Goal: Information Seeking & Learning: Find specific page/section

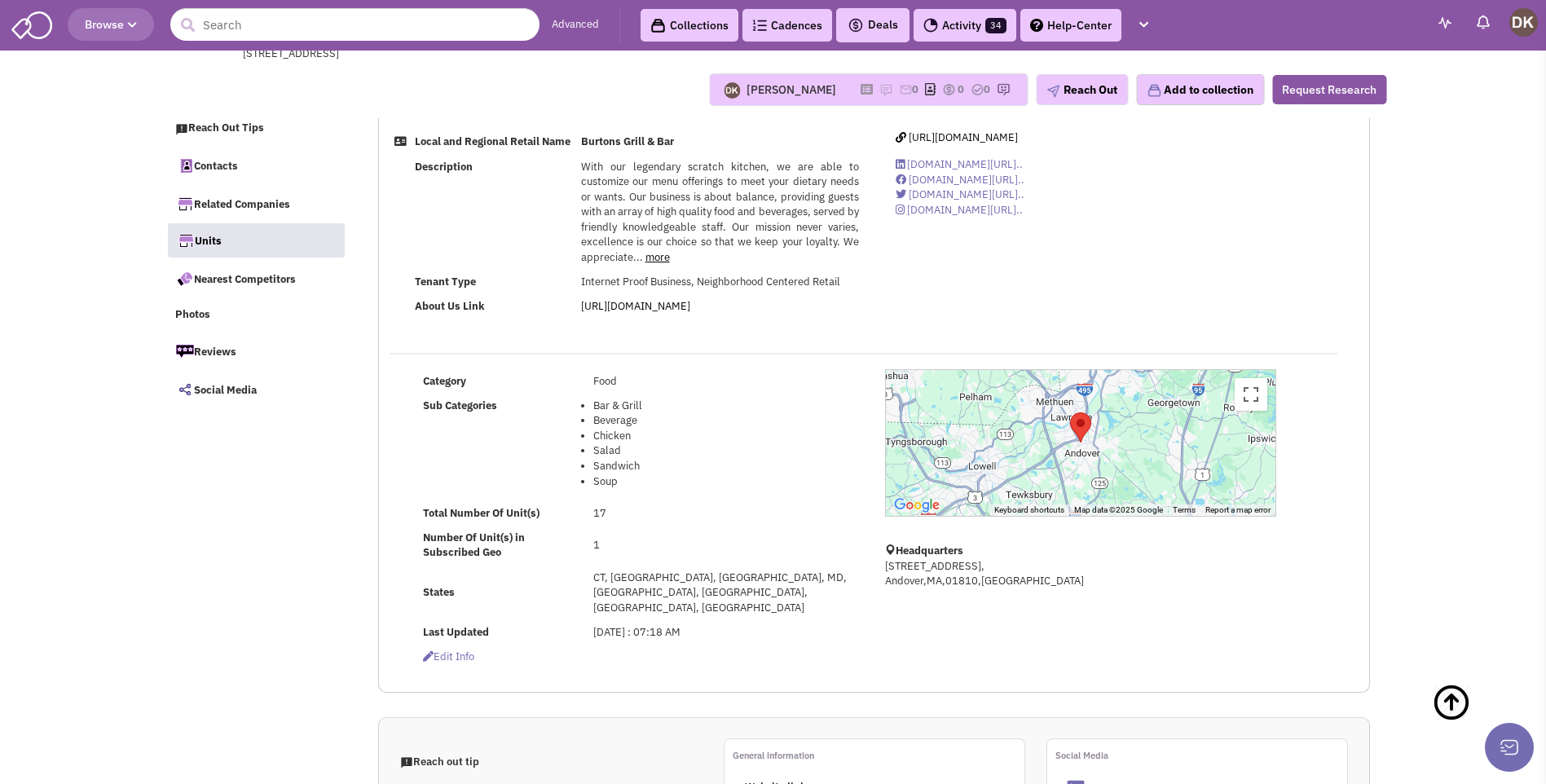
select select
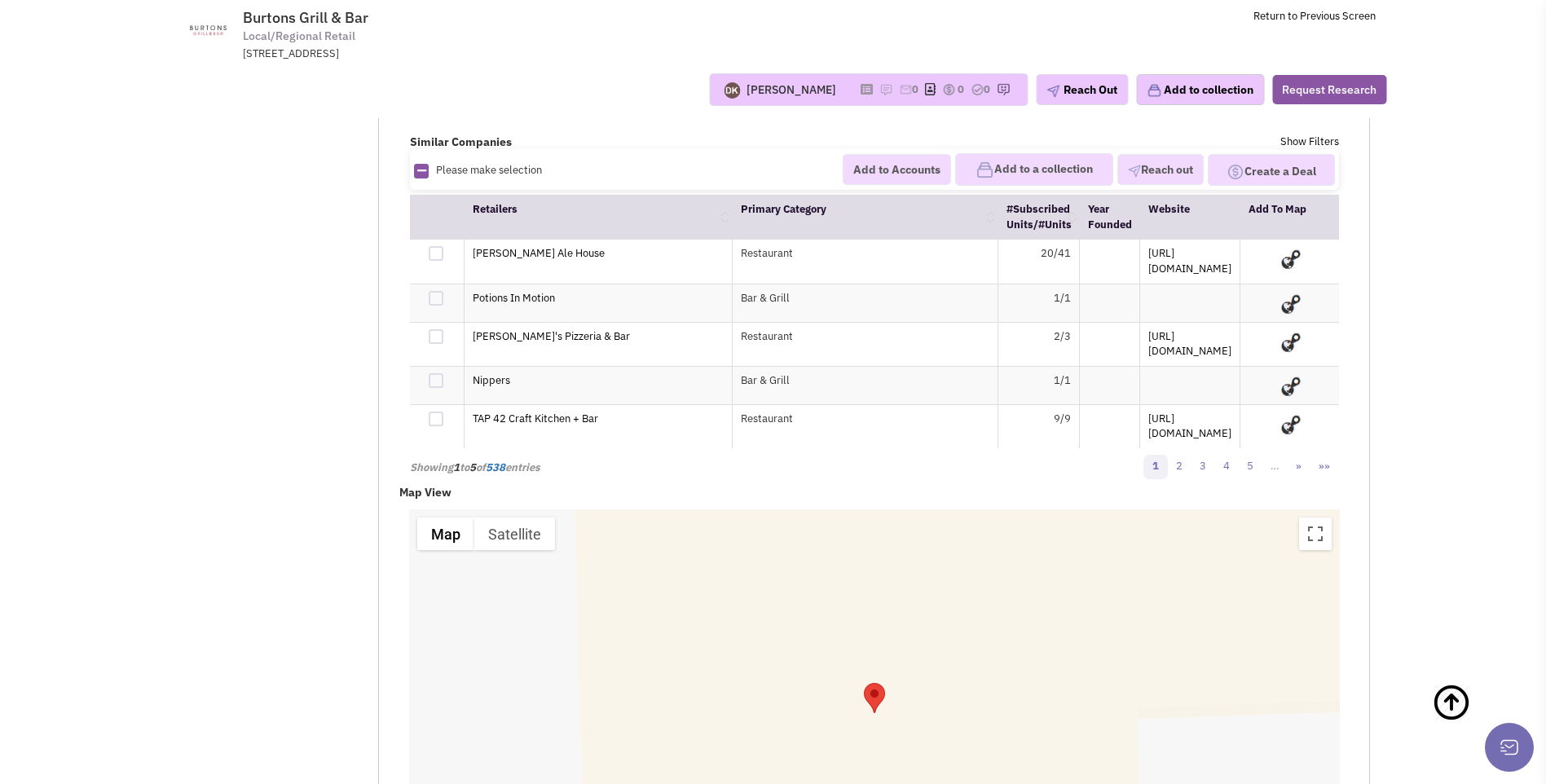
scroll to position [2689, 0]
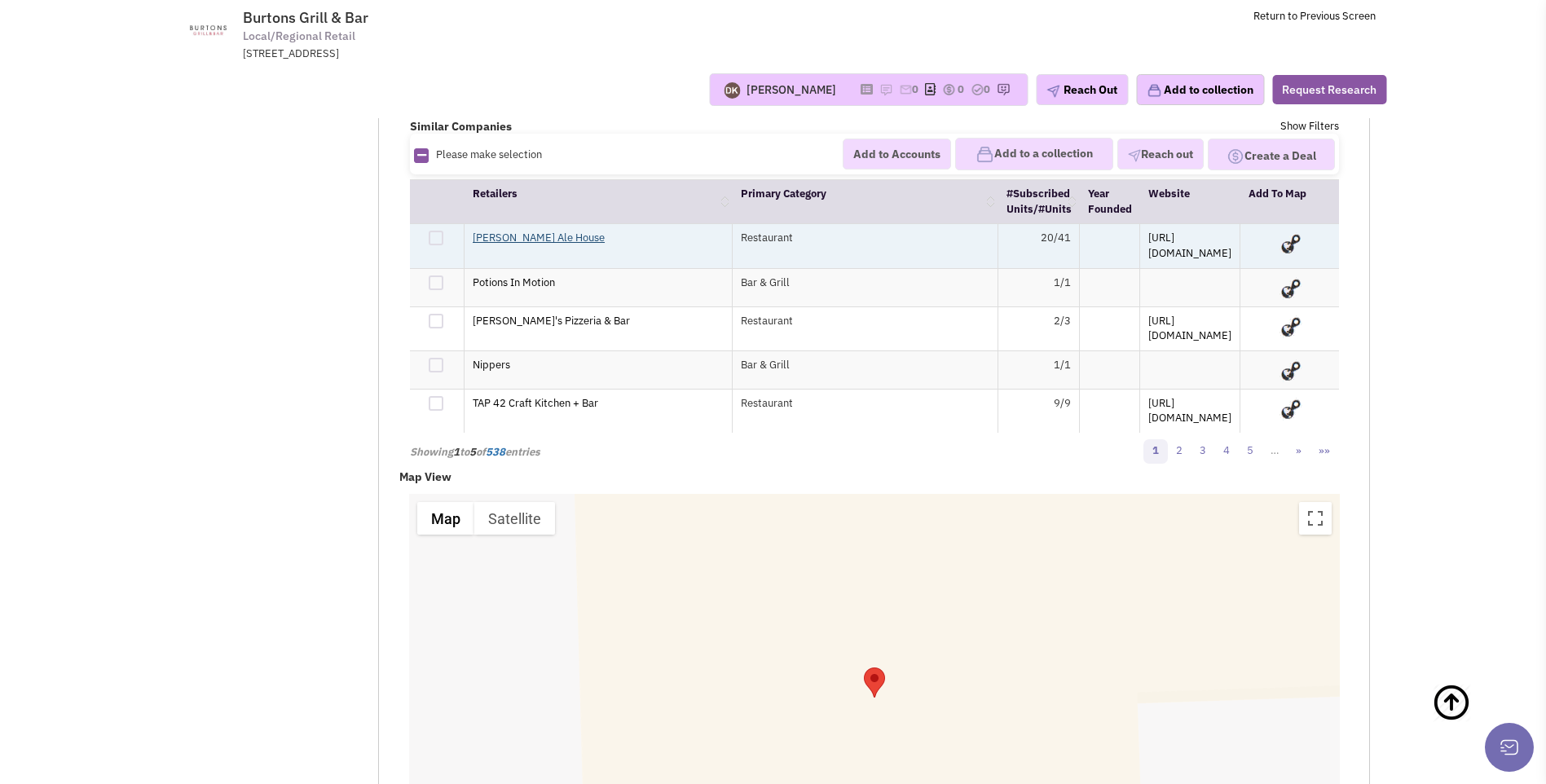
click at [521, 230] on link "[PERSON_NAME] Ale House" at bounding box center [538, 237] width 132 height 14
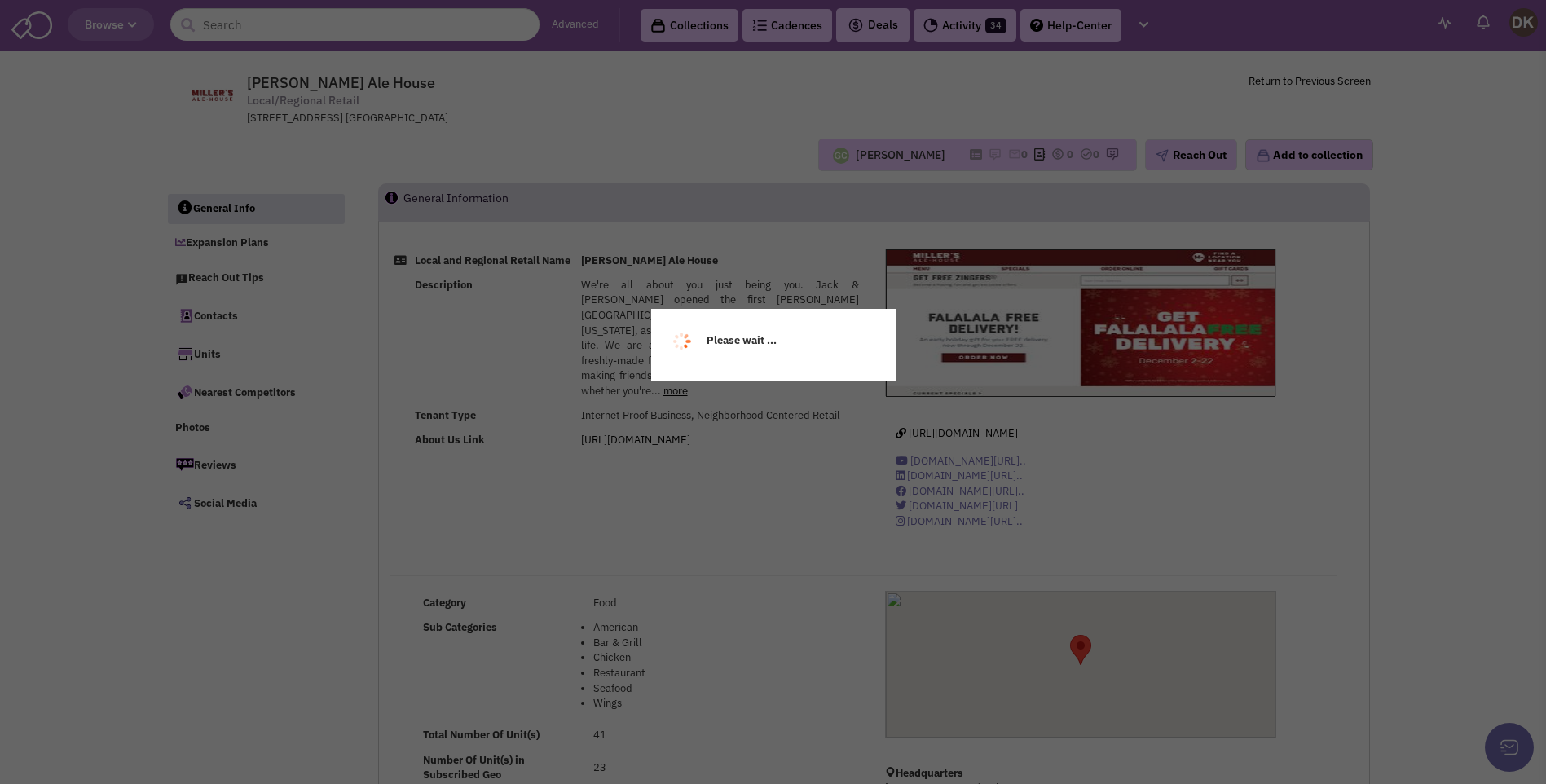
select select
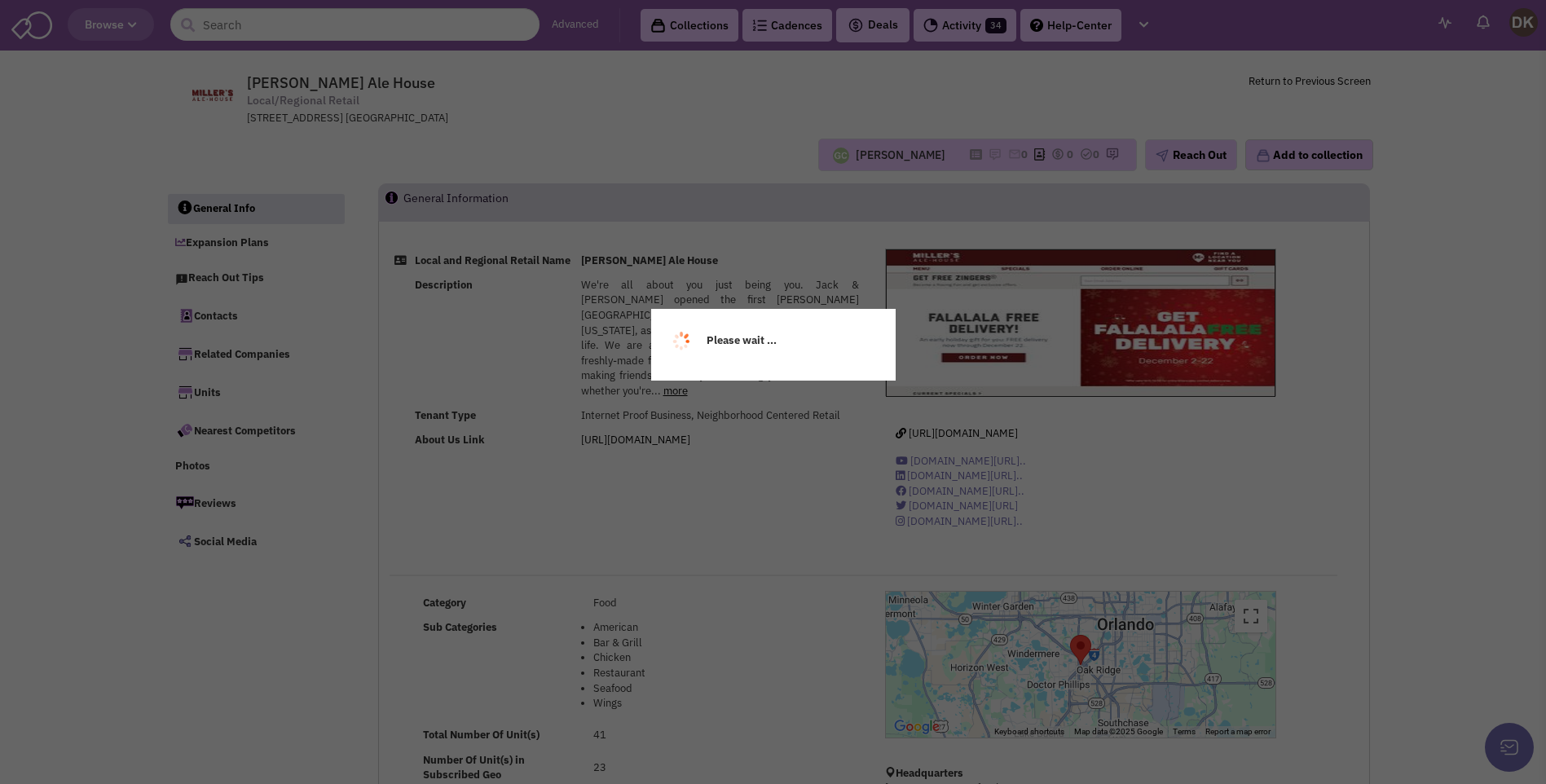
select select
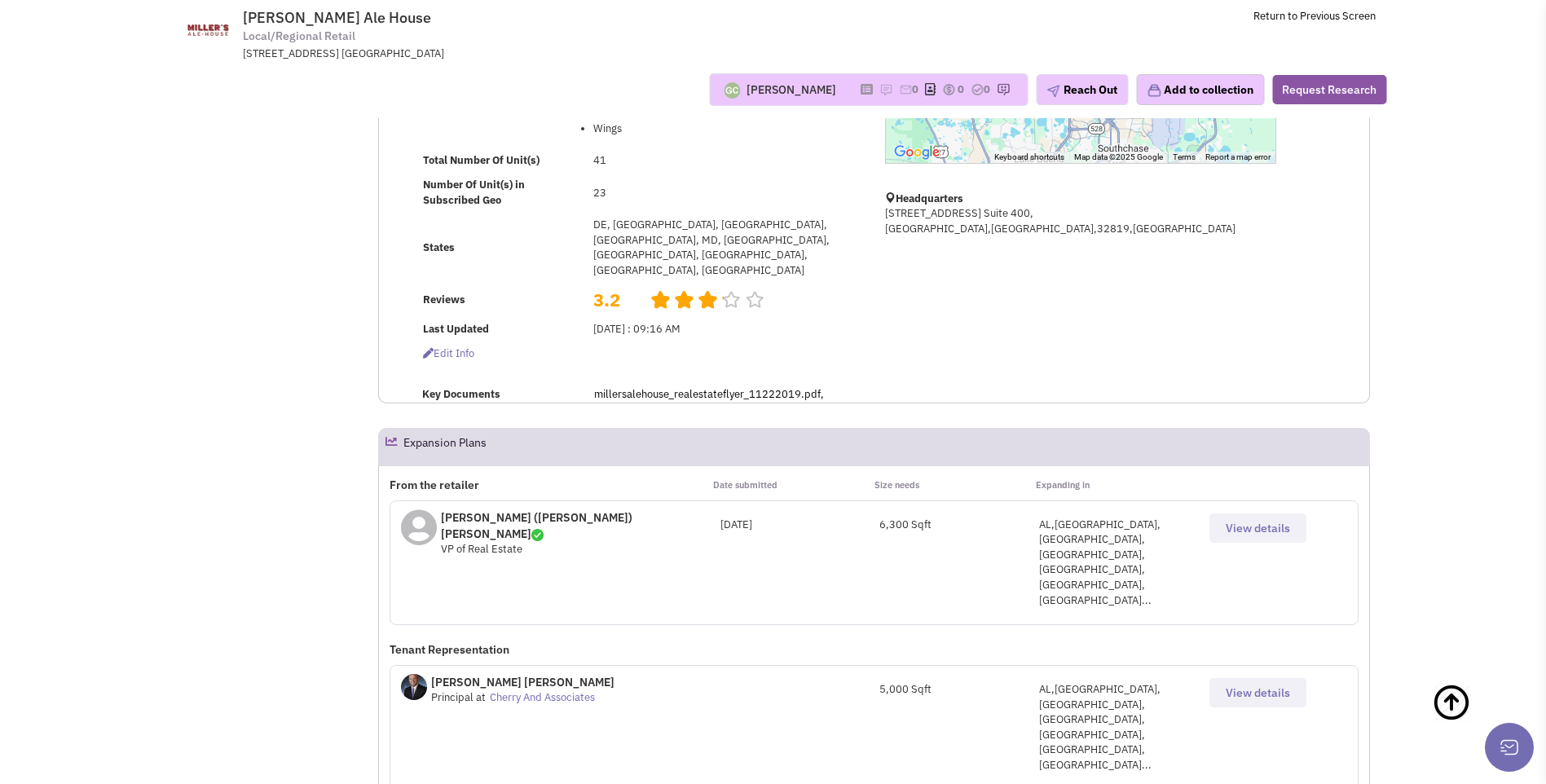
scroll to position [489, 0]
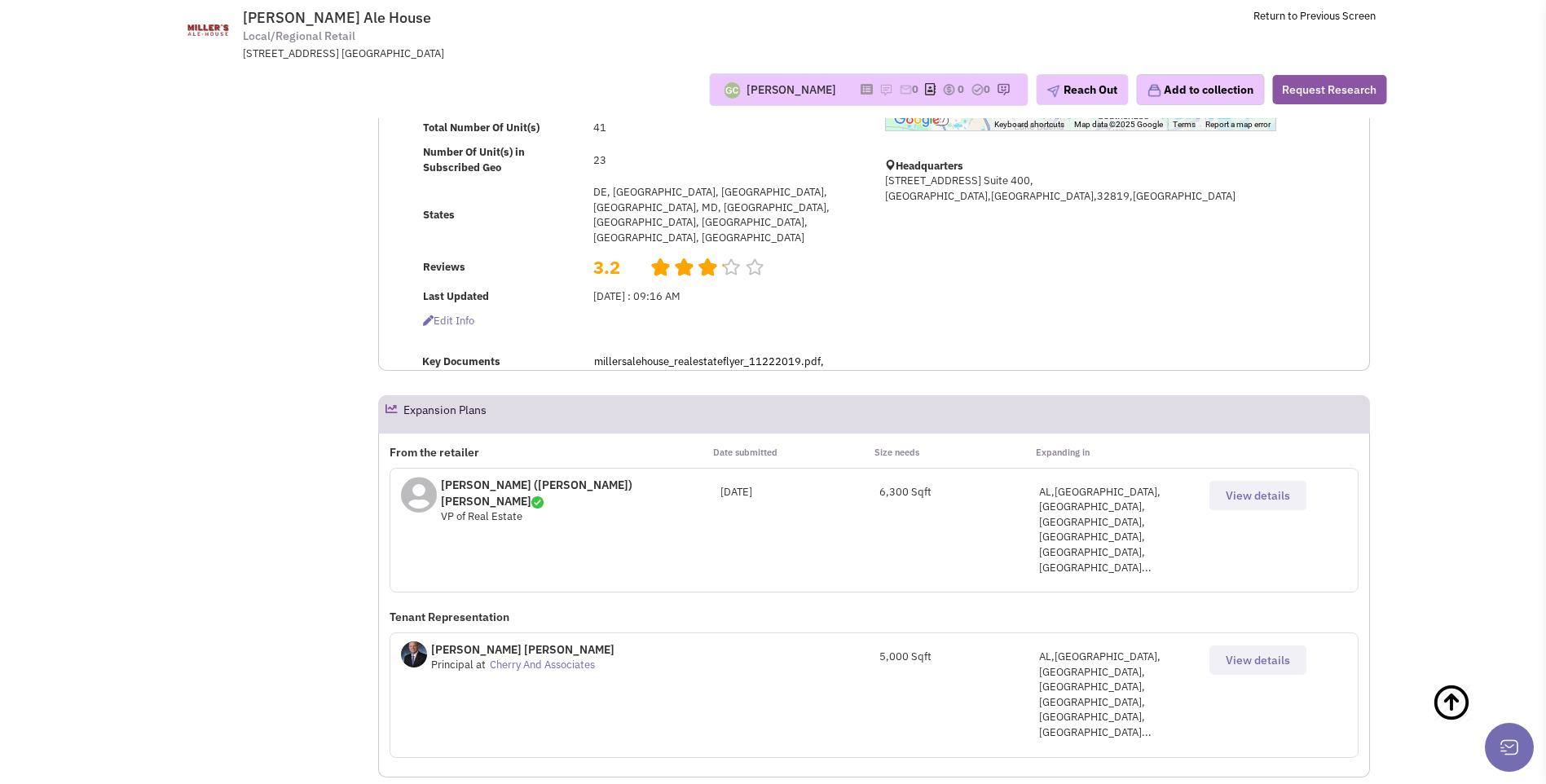
click at [1252, 488] on span "View details" at bounding box center [1257, 495] width 65 height 15
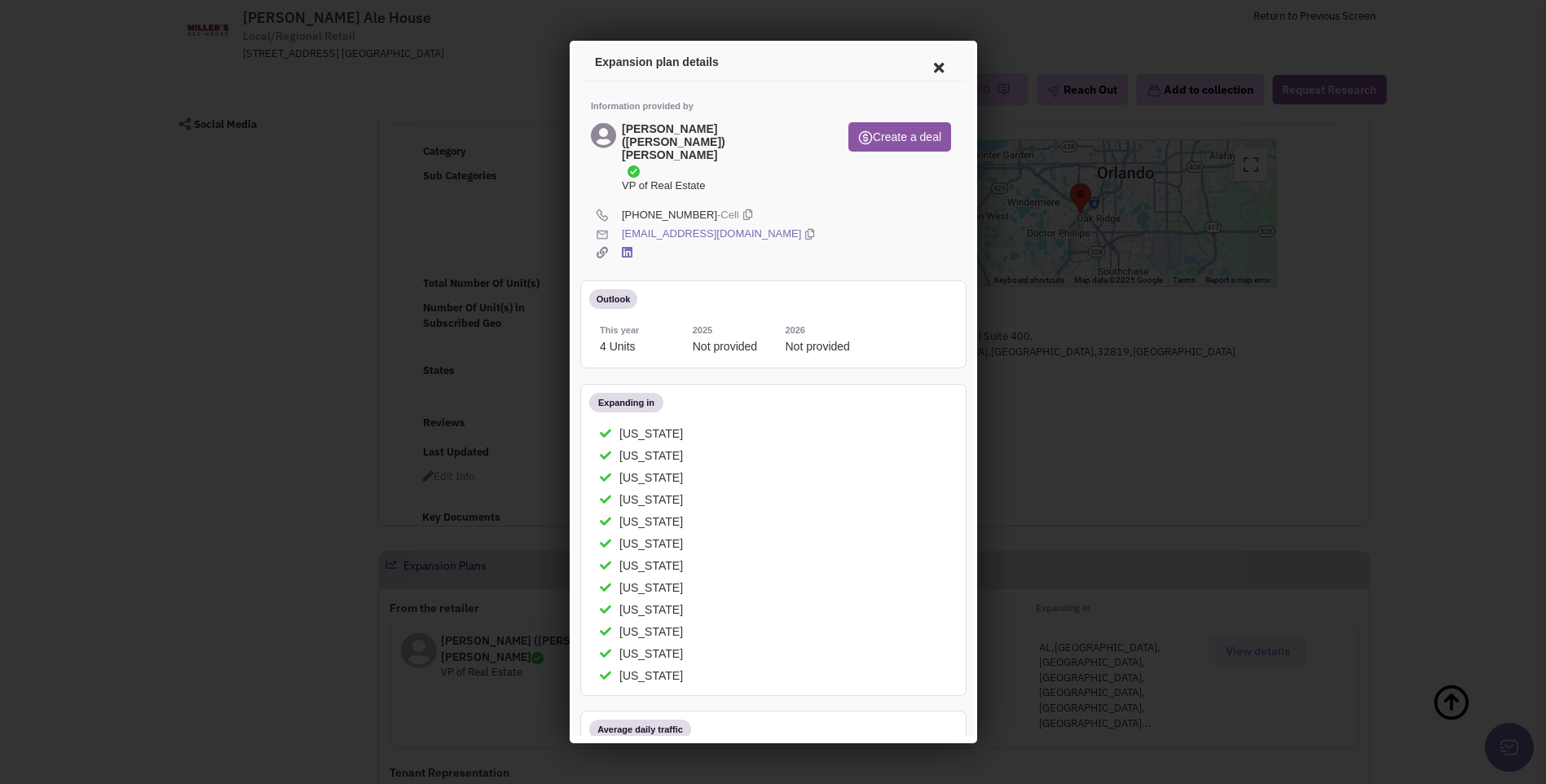
scroll to position [163, 0]
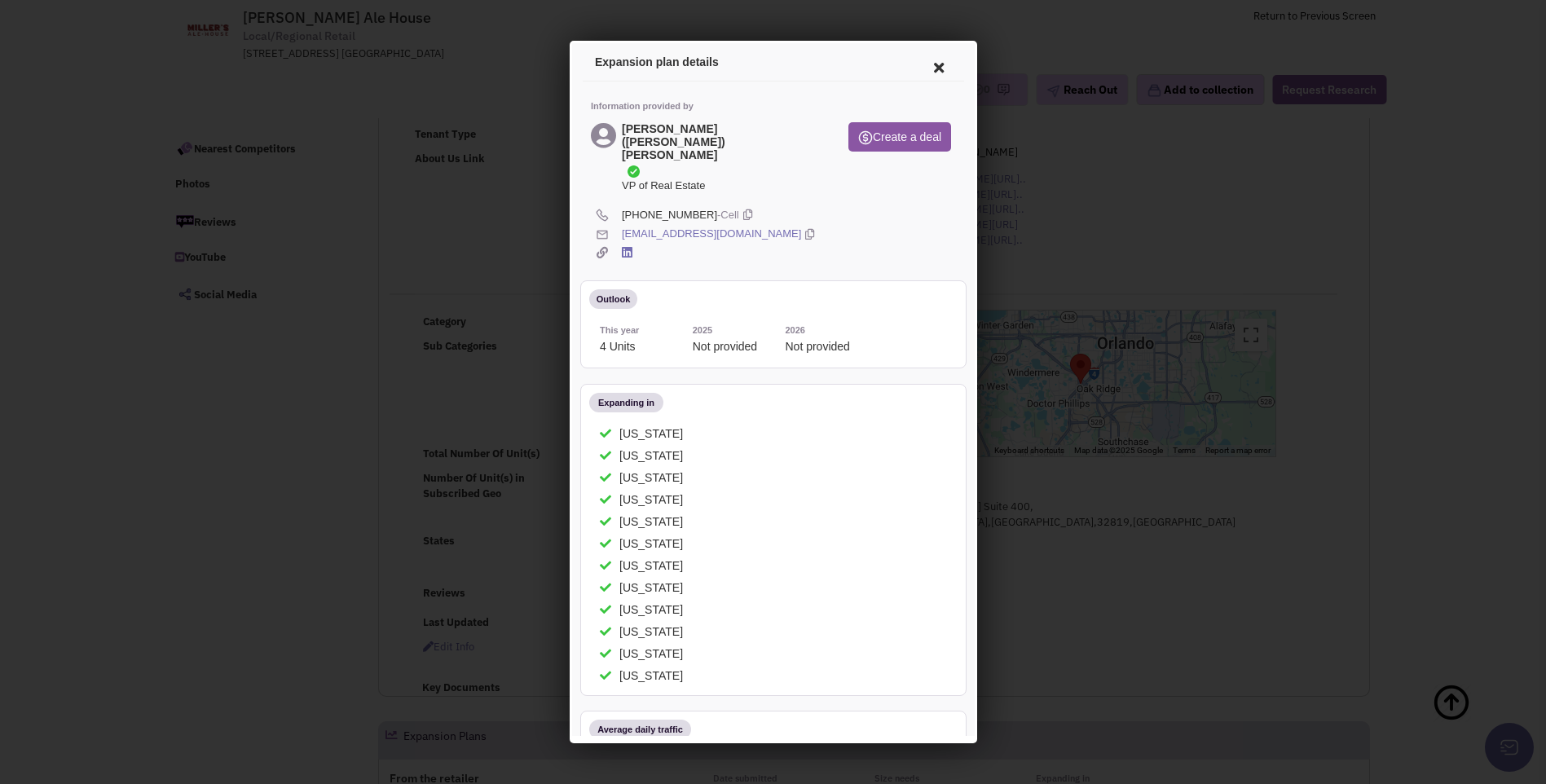
click at [925, 66] on icon at bounding box center [936, 66] width 35 height 39
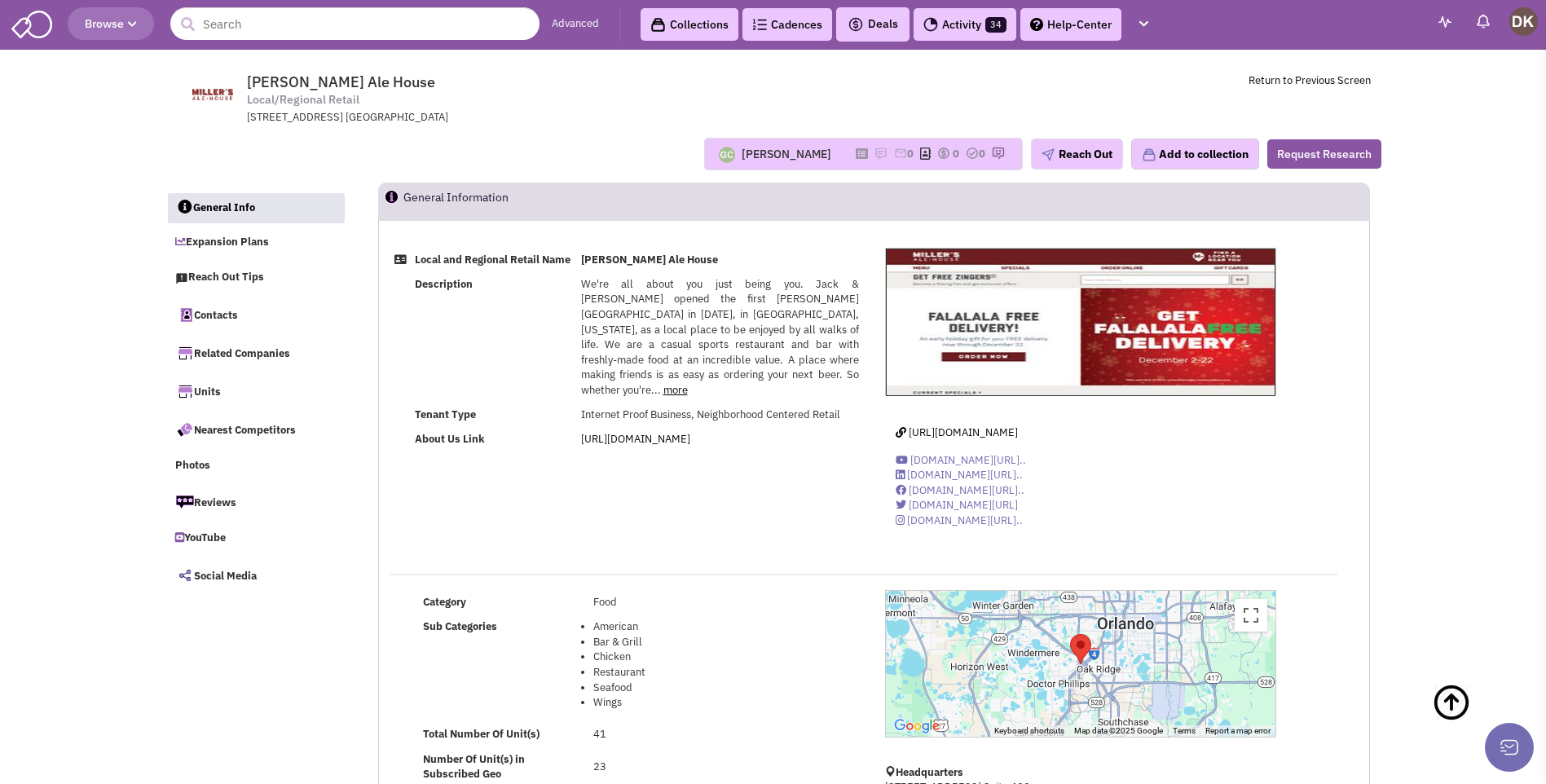
scroll to position [0, 0]
click at [874, 158] on img at bounding box center [881, 153] width 13 height 13
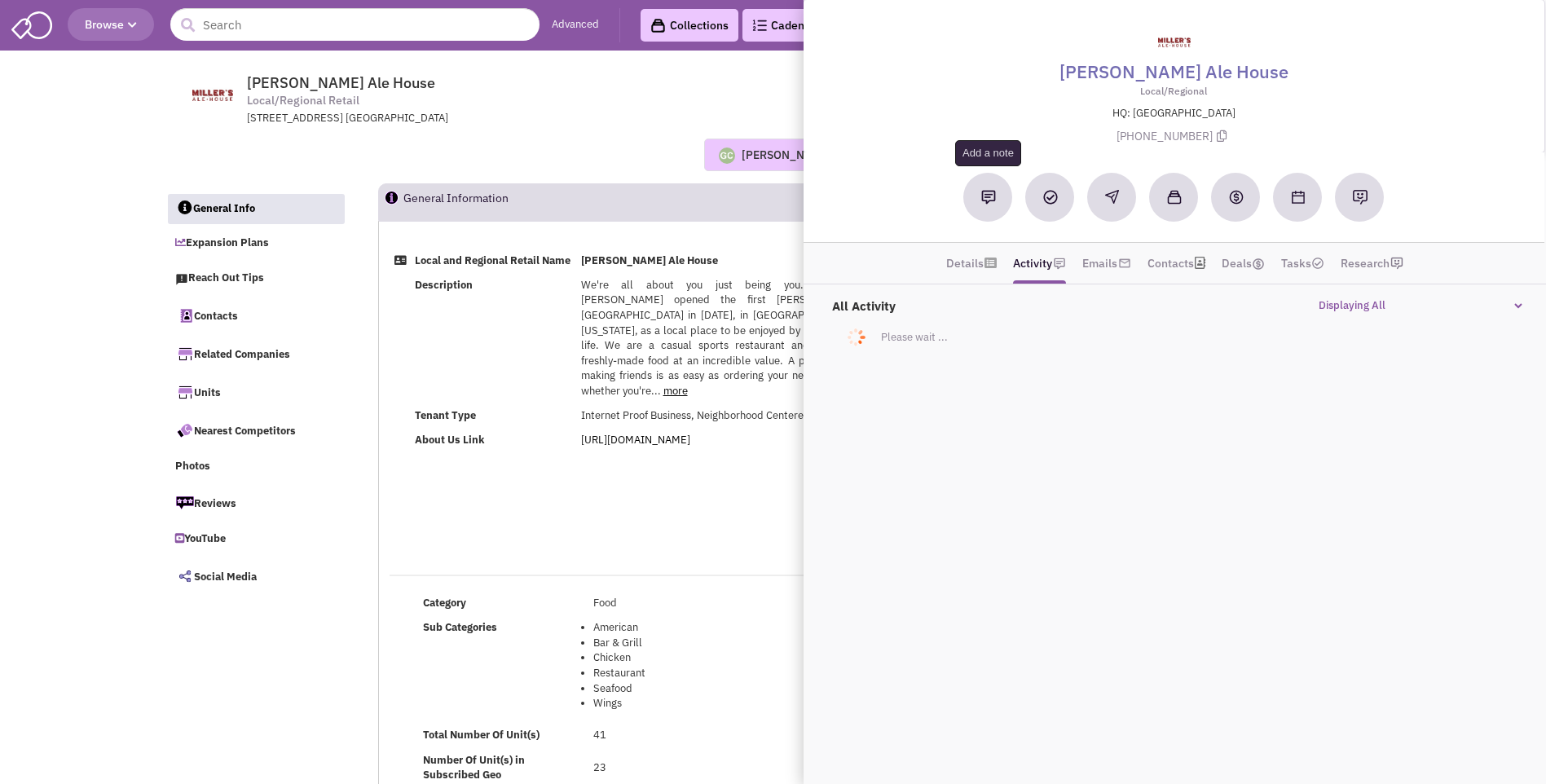
click at [988, 200] on img at bounding box center [988, 197] width 15 height 15
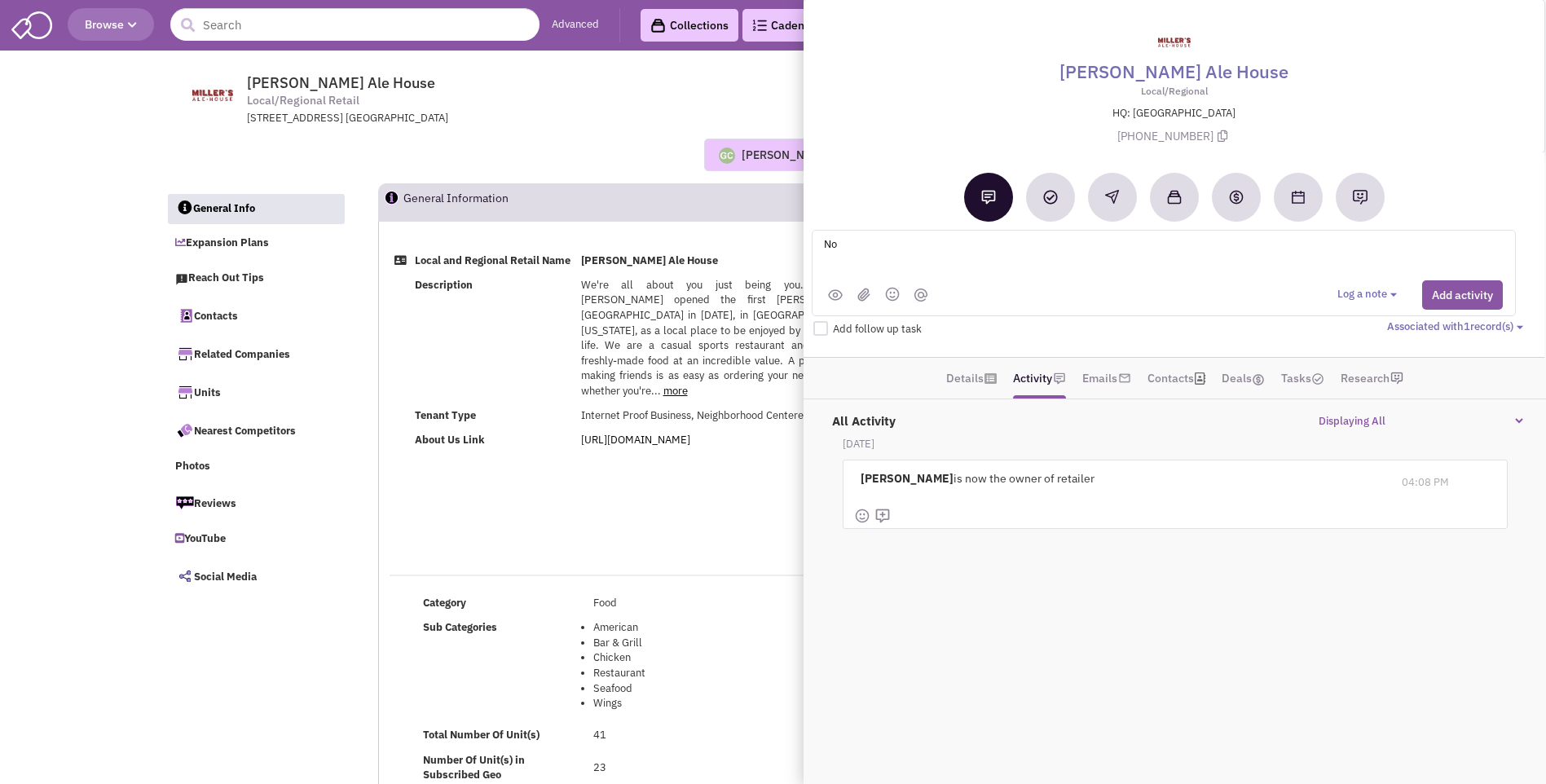
click at [859, 247] on textarea "No" at bounding box center [1023, 257] width 403 height 45
type textarea "No notes or email activity. Placed vmx andsent email to Chuck Arnott DK 8-12-25"
click at [1470, 293] on button "Add activity" at bounding box center [1462, 294] width 81 height 29
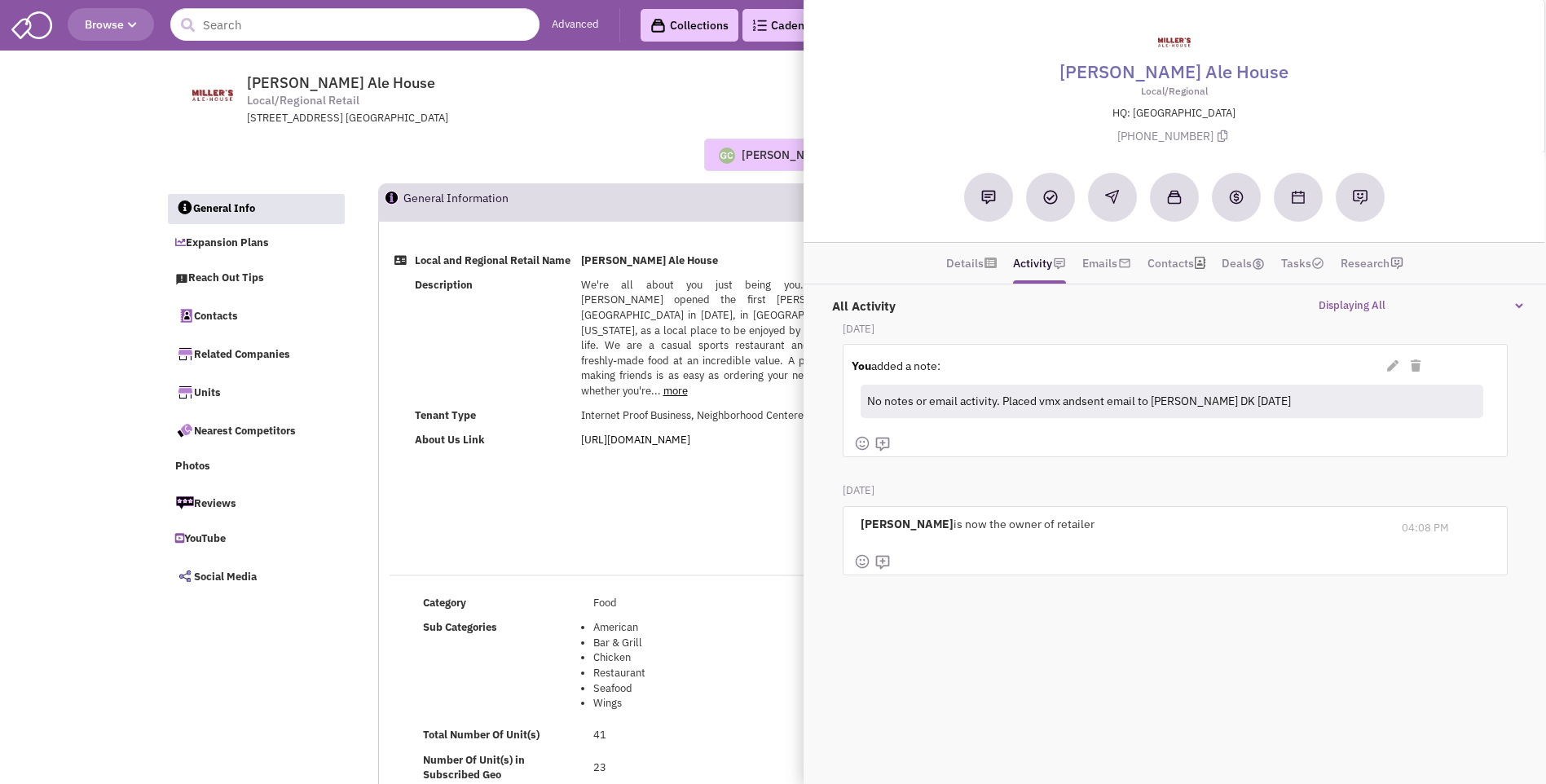
click at [719, 103] on td "Miller's Ale House Local/Regional Retail 5750 Major Blvd. Suite 400, Orlando, F…" at bounding box center [817, 96] width 1106 height 61
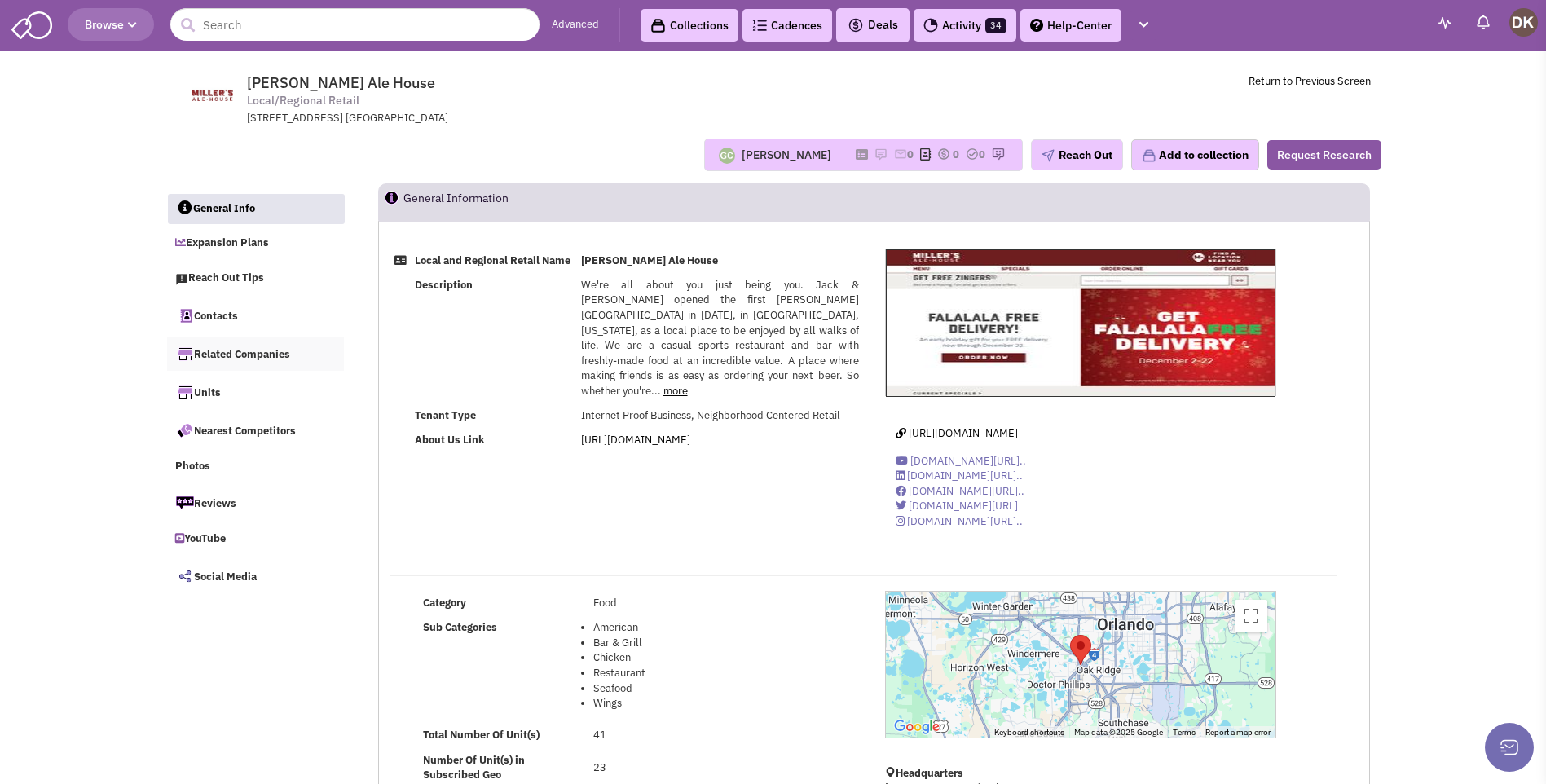
click at [246, 358] on link "Related Companies" at bounding box center [256, 353] width 178 height 35
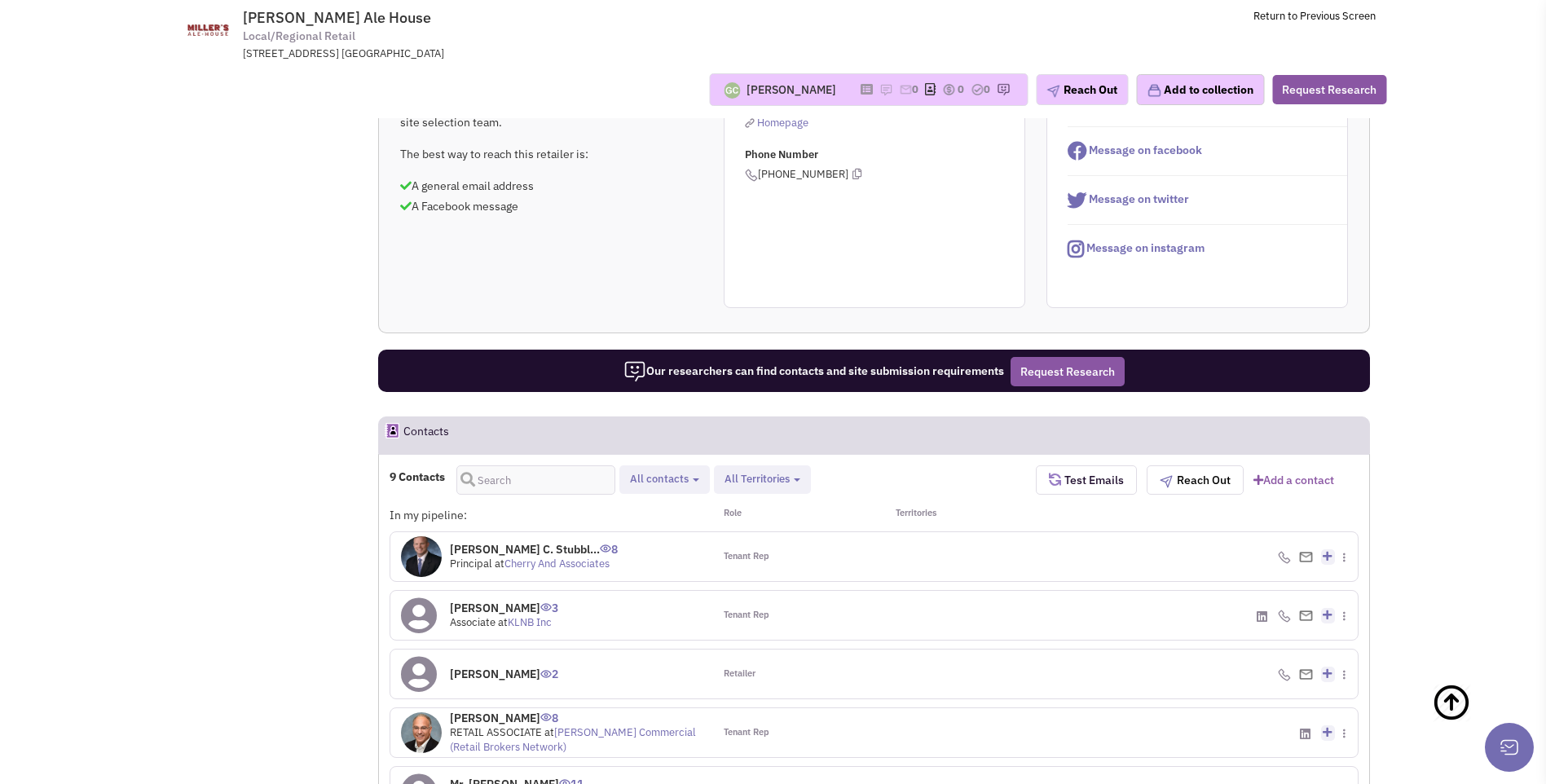
scroll to position [939, 0]
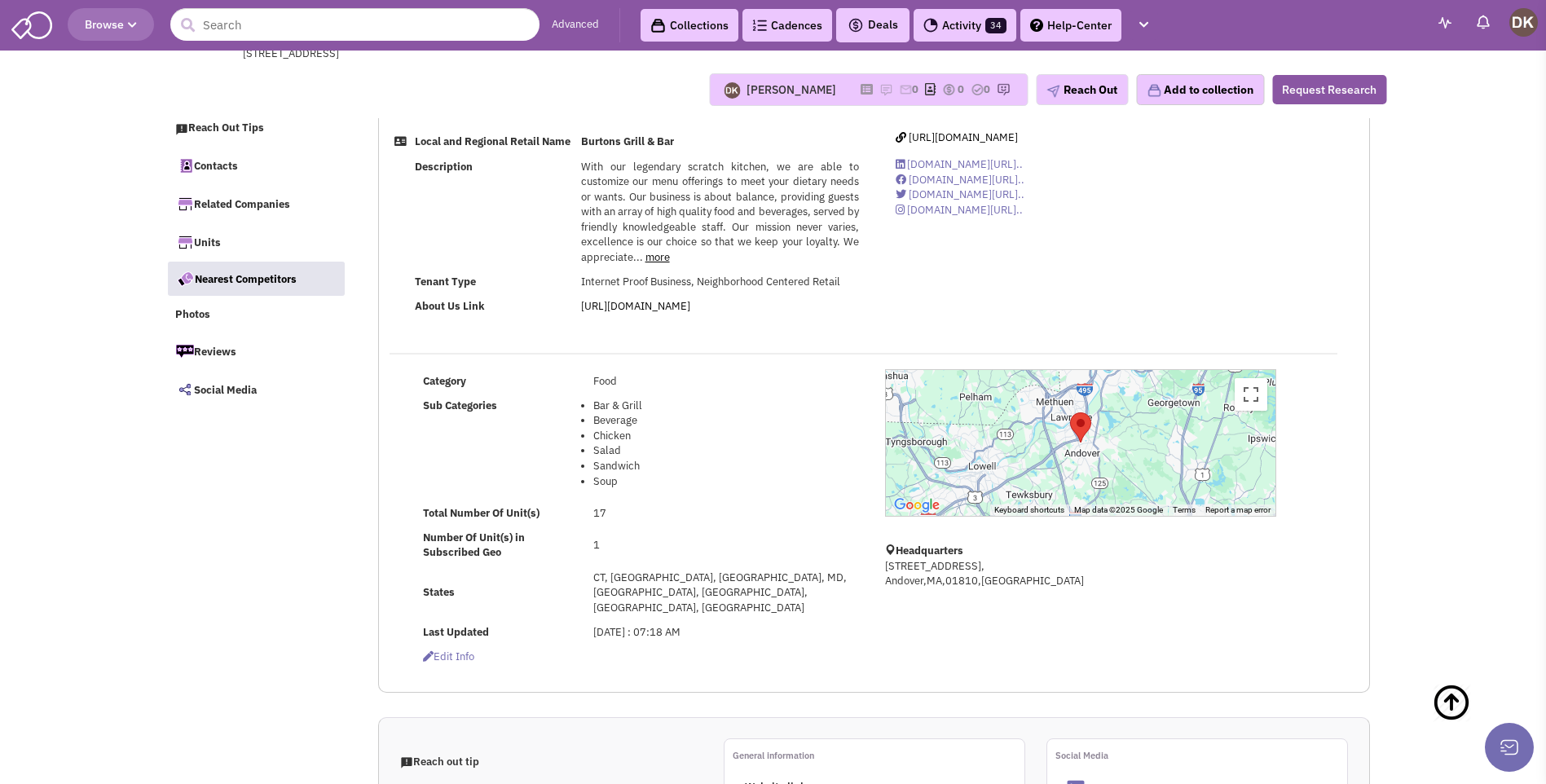
select select
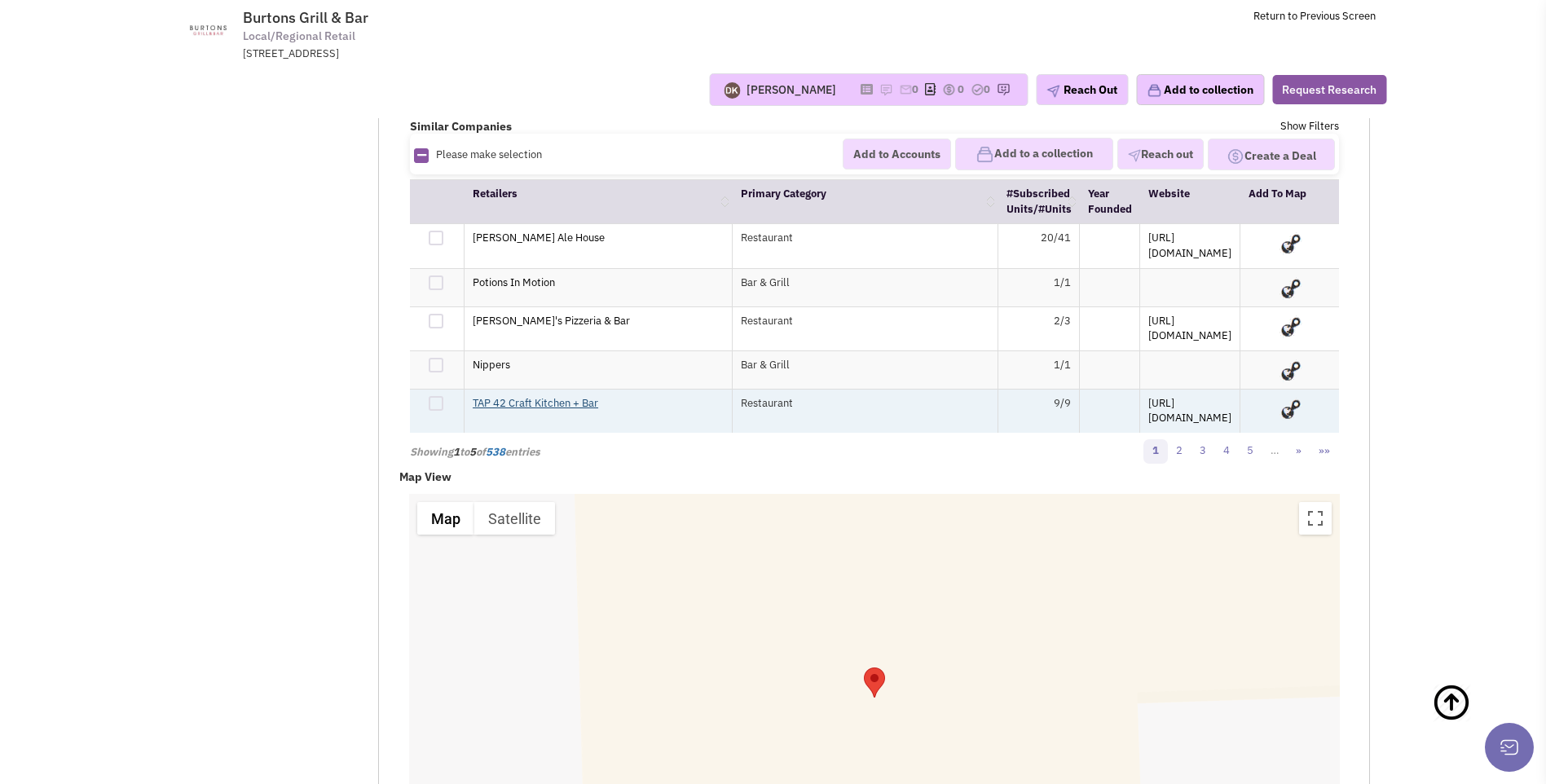
click at [528, 396] on link "TAP 42 Craft Kitchen + Bar" at bounding box center [535, 403] width 126 height 14
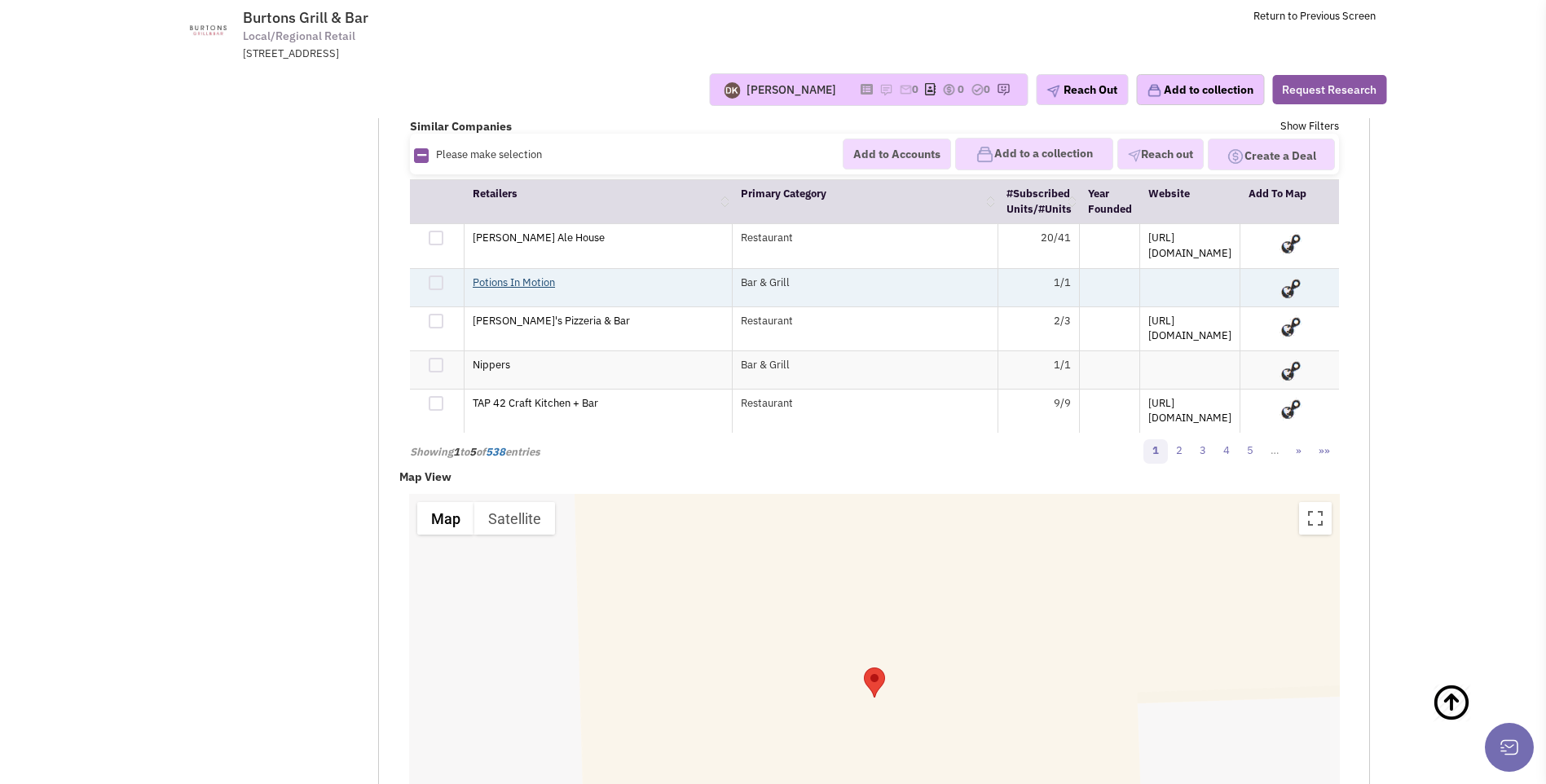
click at [503, 276] on link "Potions In Motion" at bounding box center [513, 283] width 82 height 14
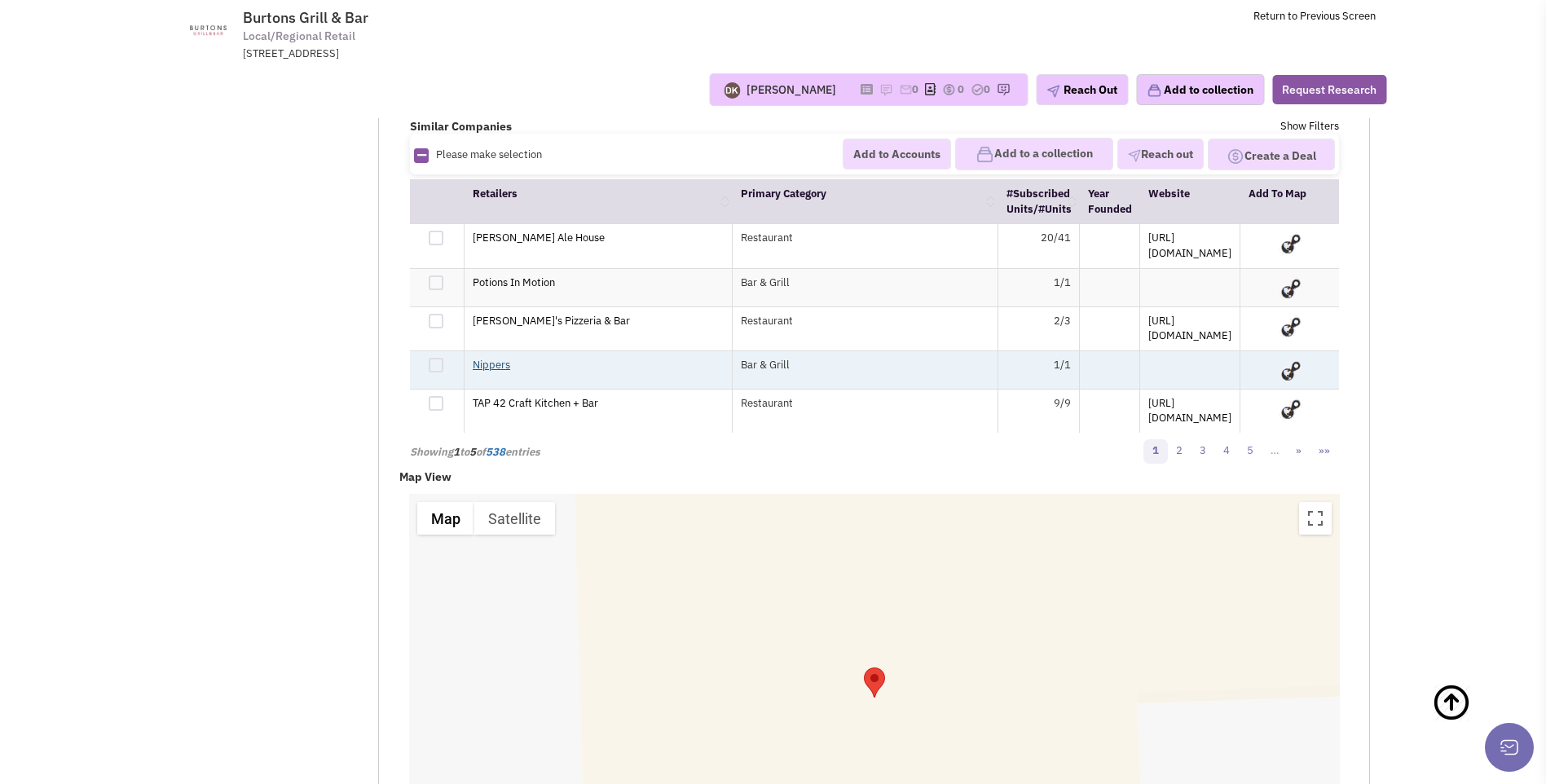
click at [484, 358] on link "Nippers" at bounding box center [491, 365] width 37 height 14
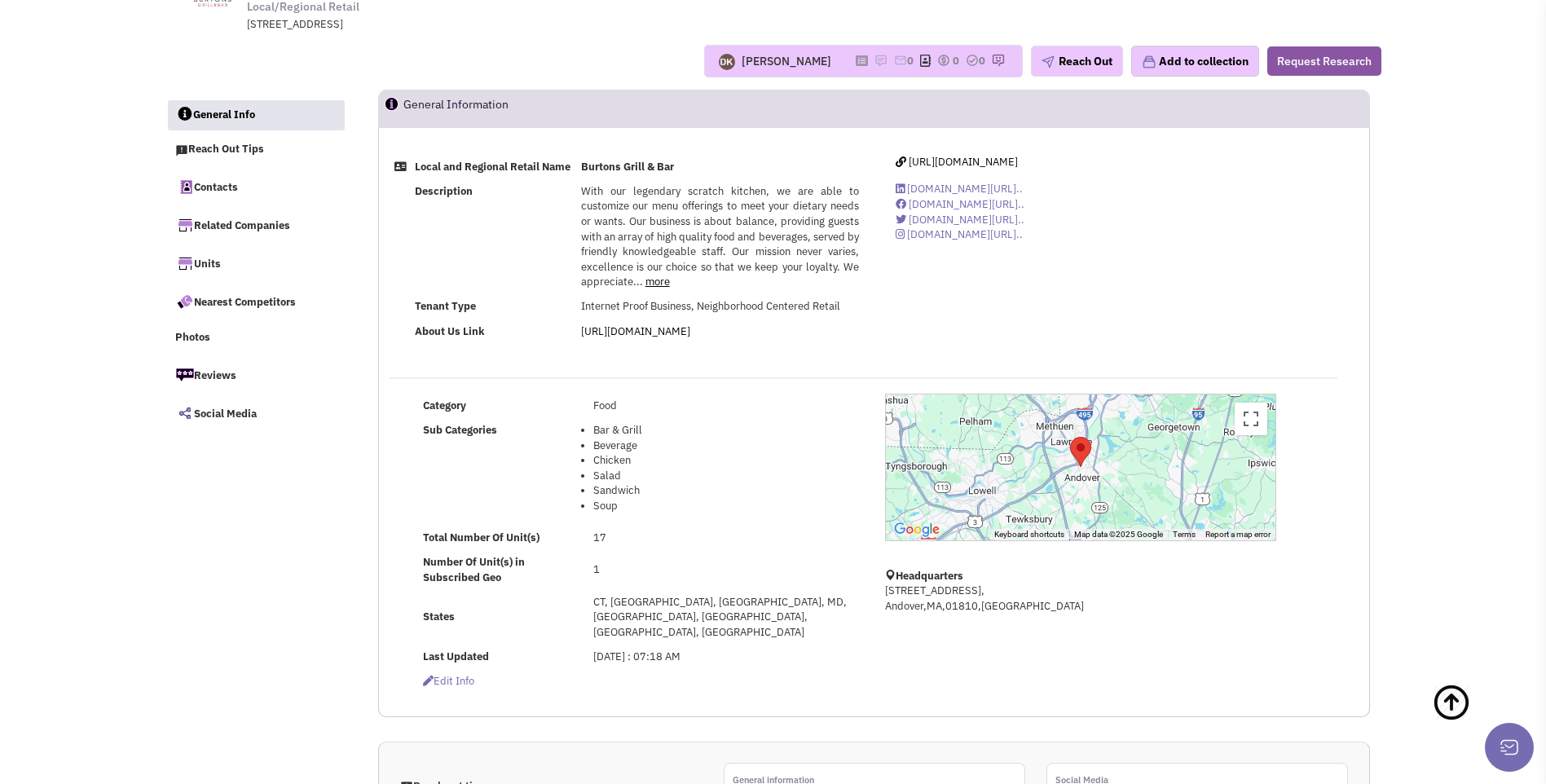
scroll to position [0, 0]
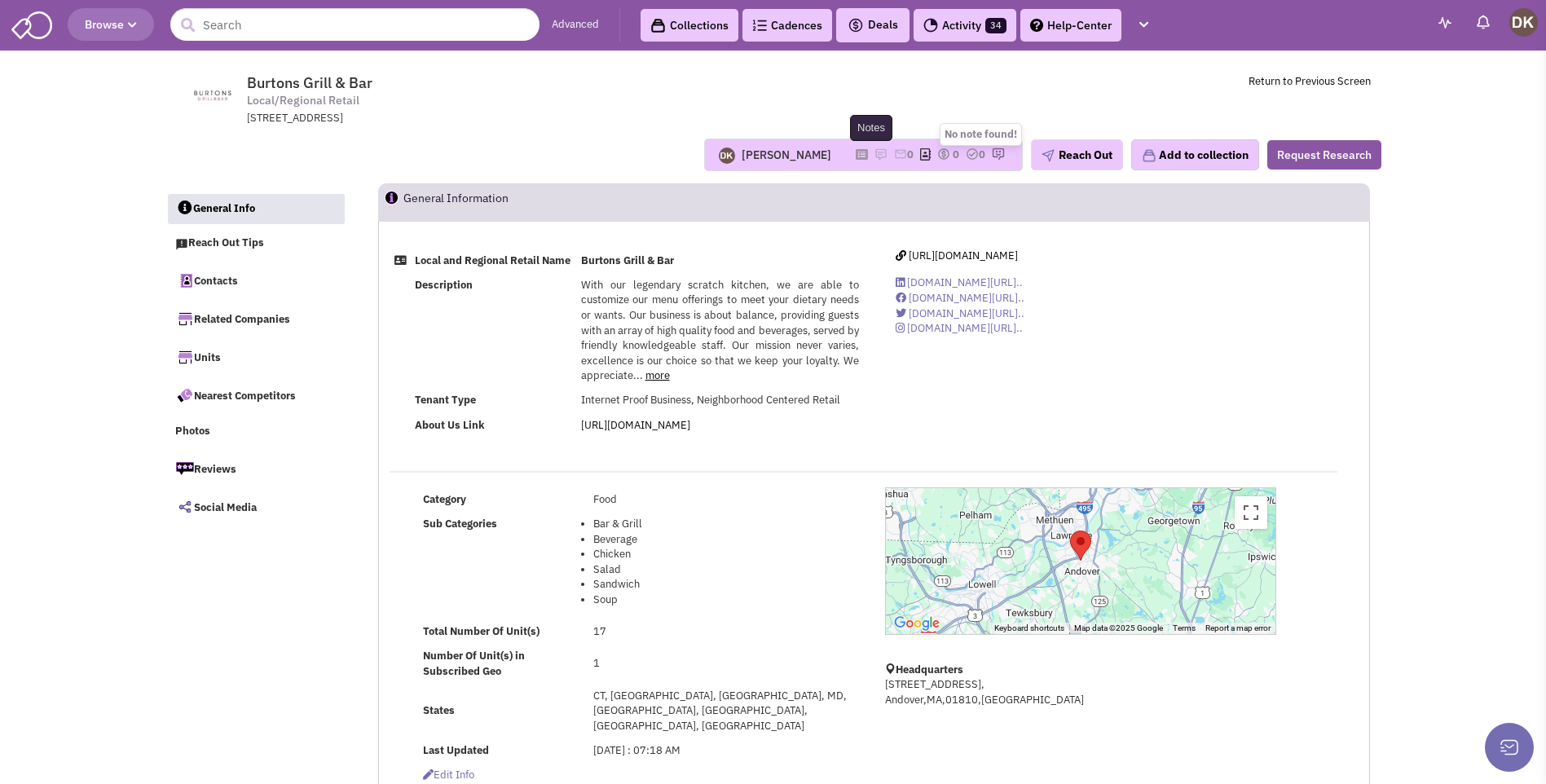
click at [874, 157] on img at bounding box center [881, 153] width 13 height 13
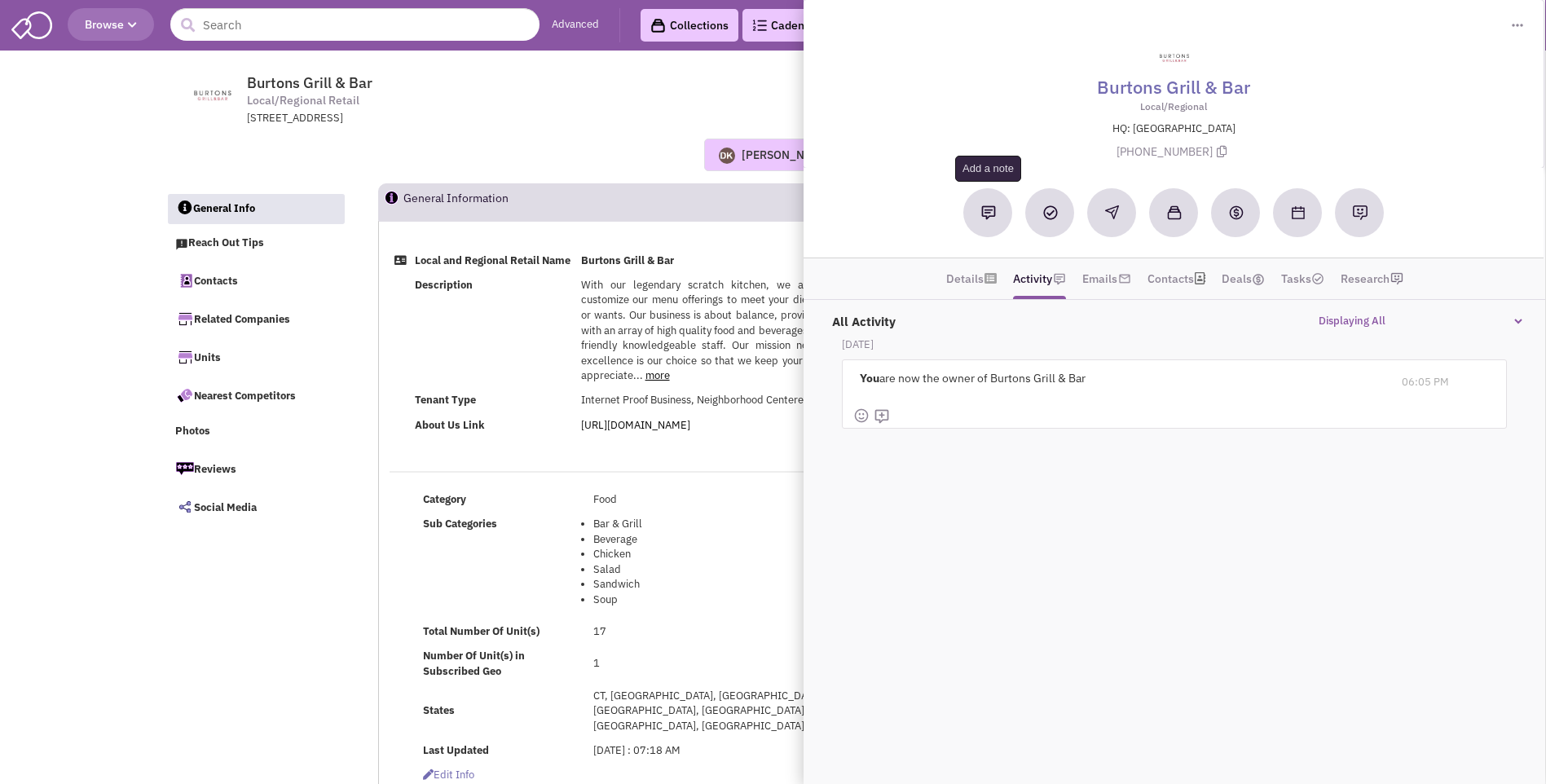
click at [983, 217] on img at bounding box center [988, 213] width 15 height 15
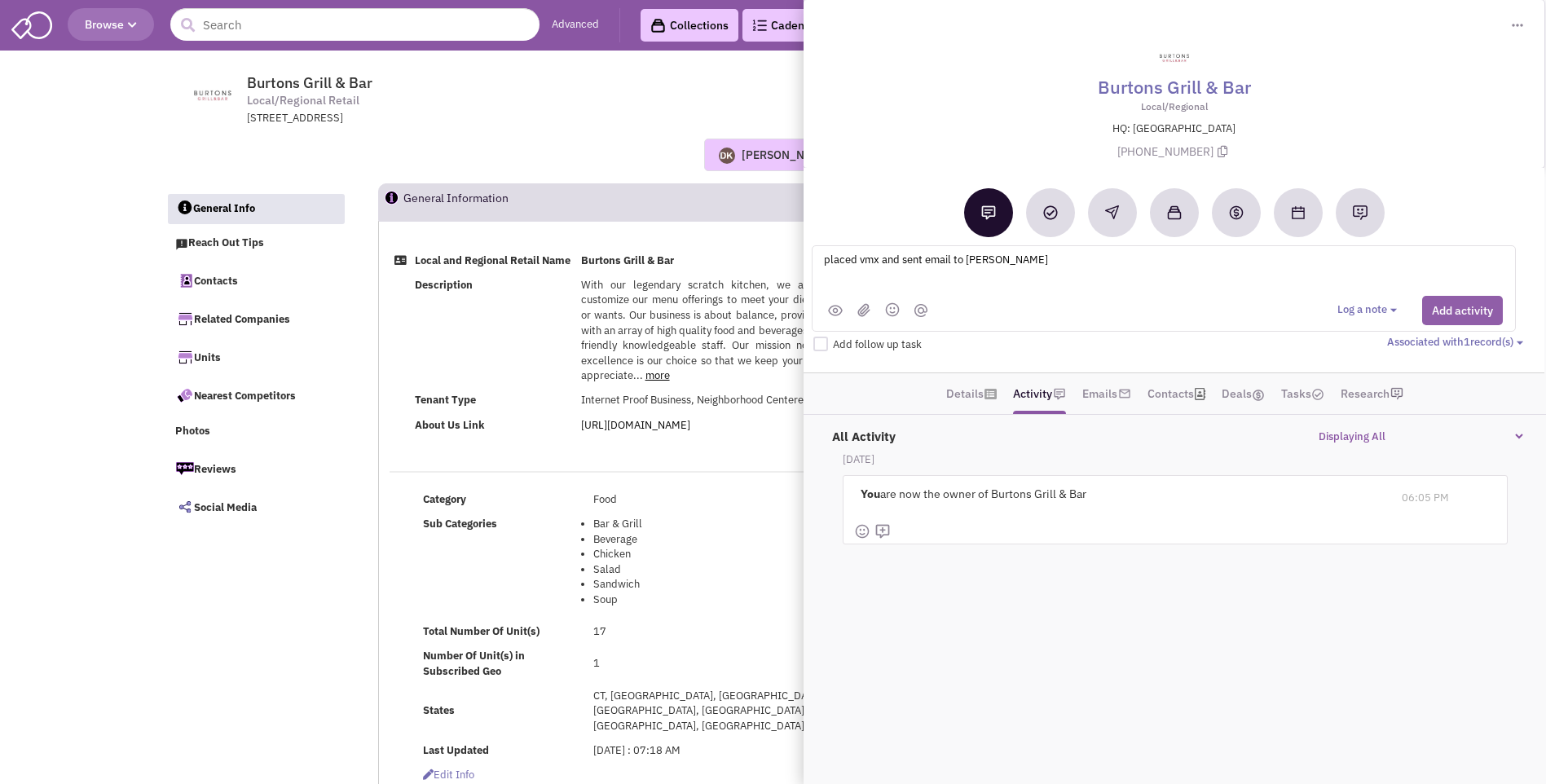
type textarea "placed vmx and sent email to Chuck A"
click at [1458, 317] on button "Add activity" at bounding box center [1462, 310] width 81 height 29
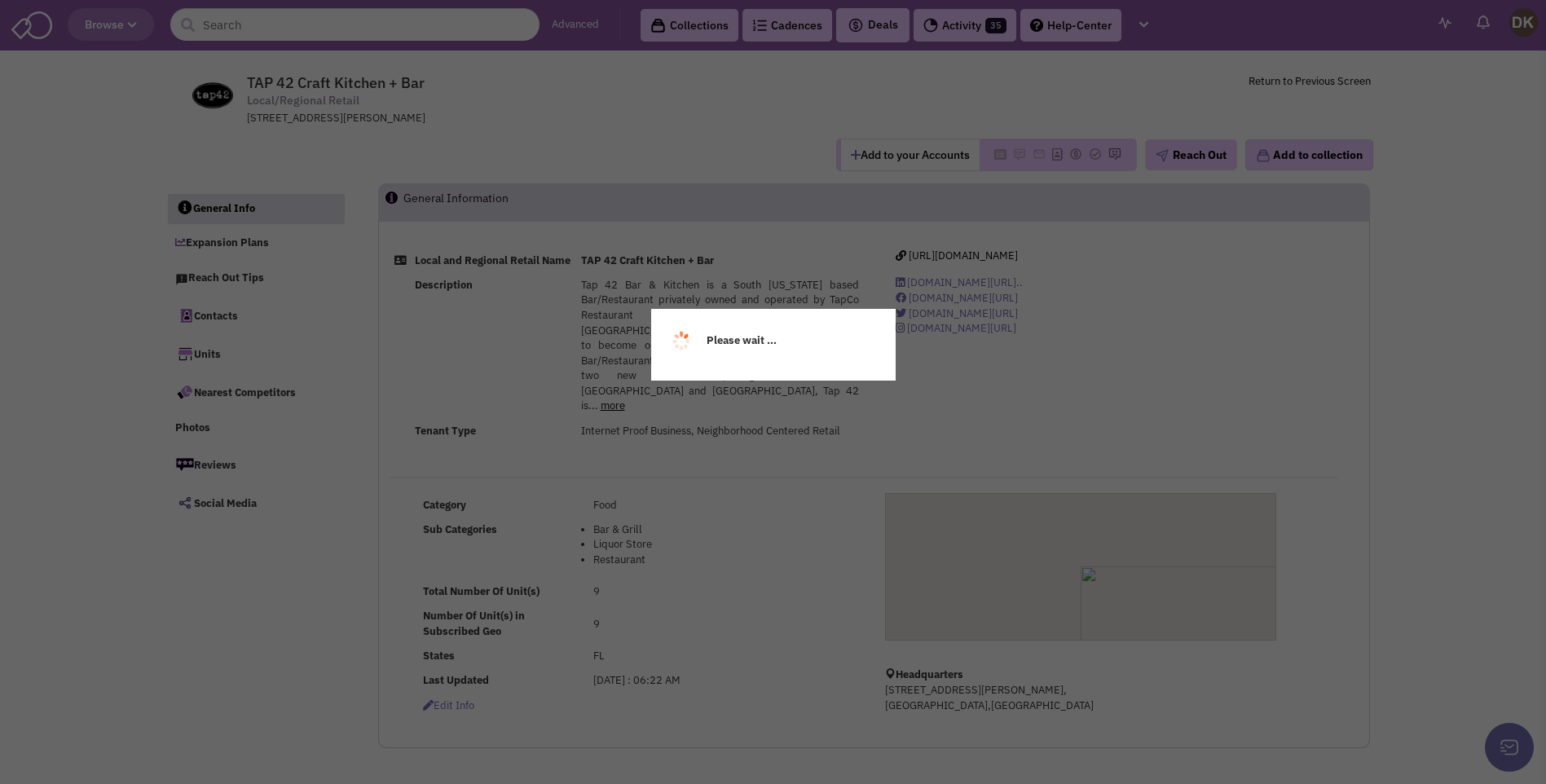
select select
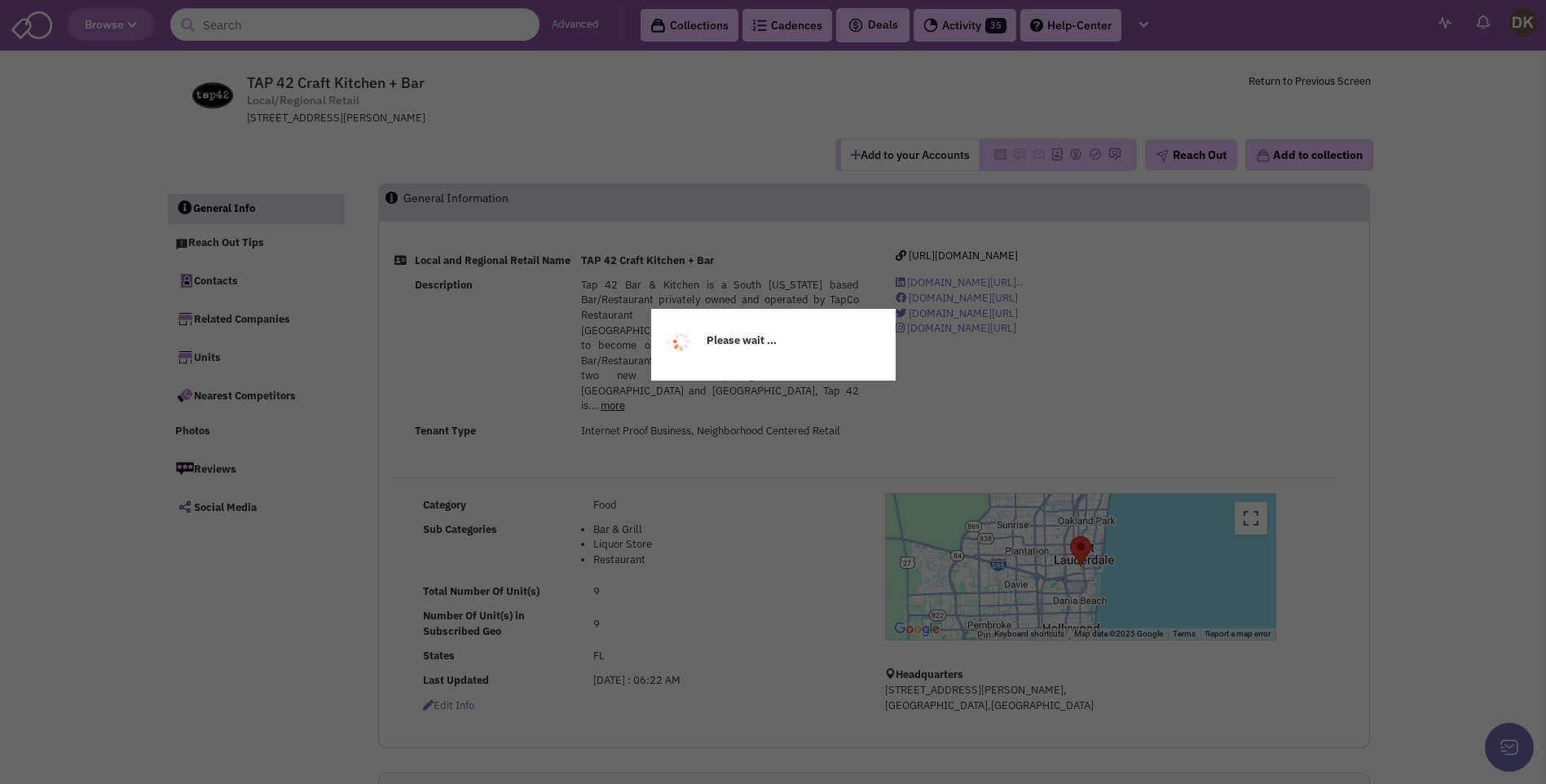
select select
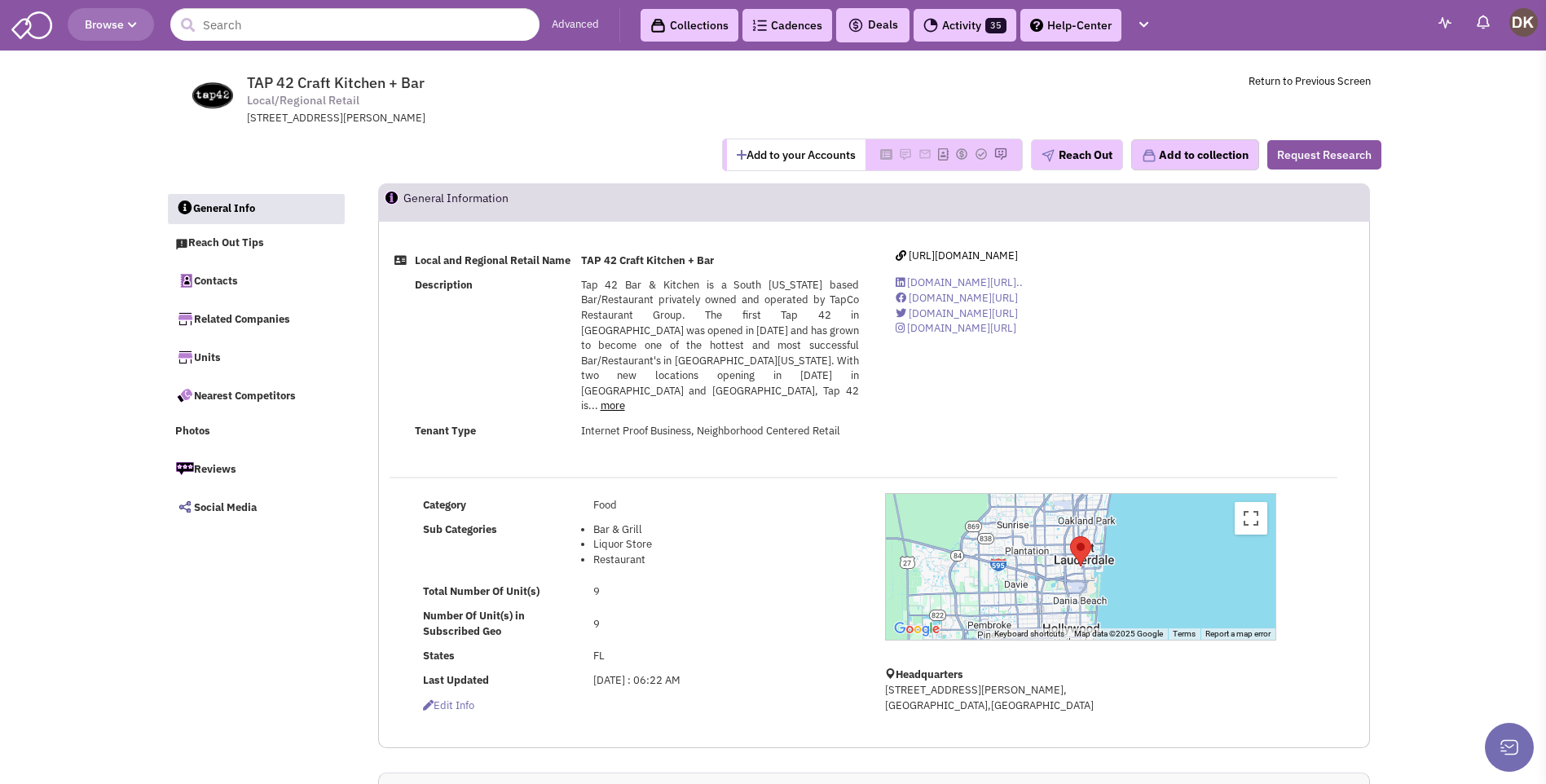
click at [779, 166] on button "Add to your Accounts" at bounding box center [796, 154] width 138 height 31
click at [229, 284] on link "Contacts" at bounding box center [256, 280] width 178 height 35
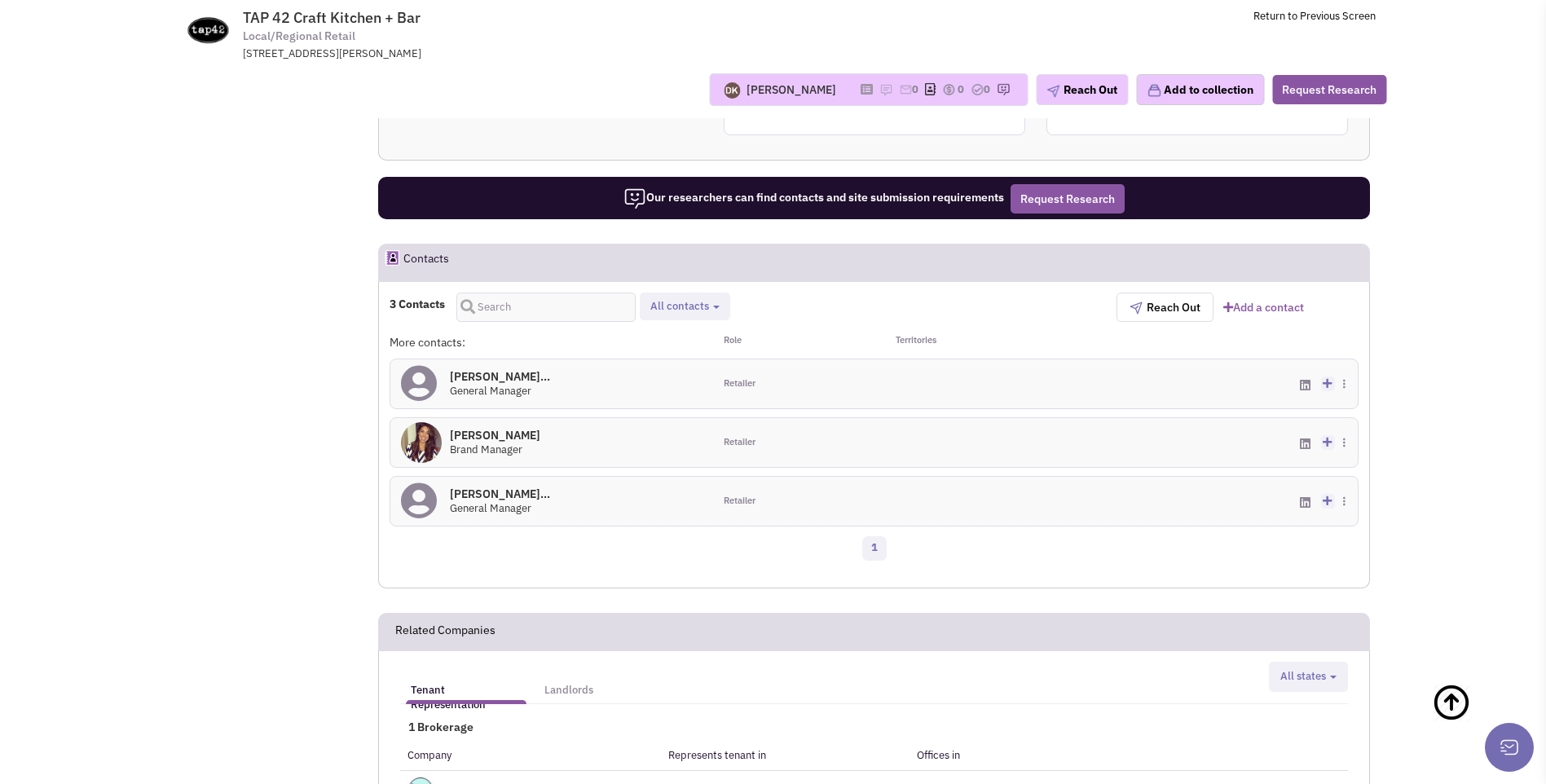
scroll to position [699, 0]
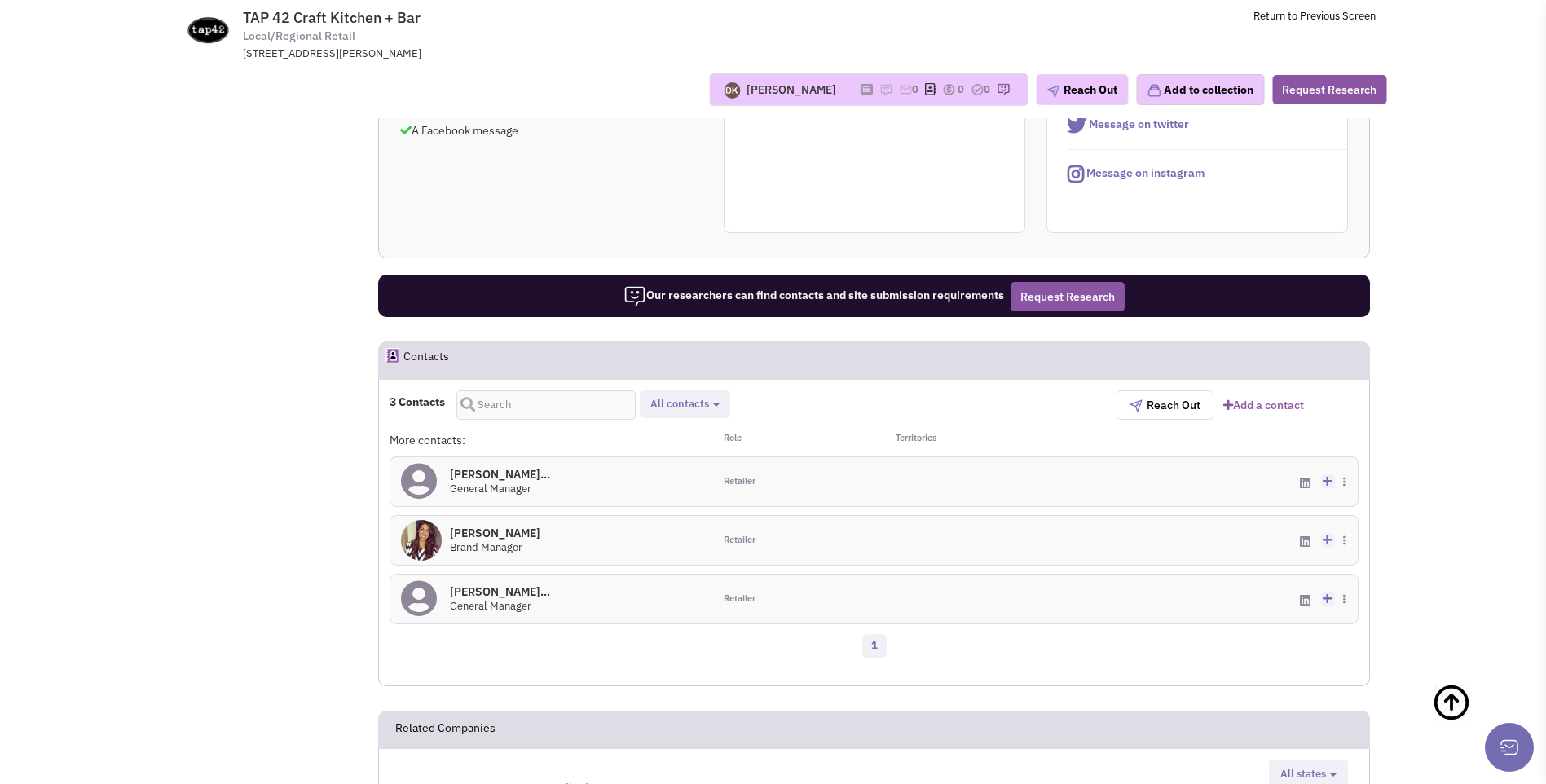
click at [431, 470] on icon at bounding box center [419, 480] width 35 height 36
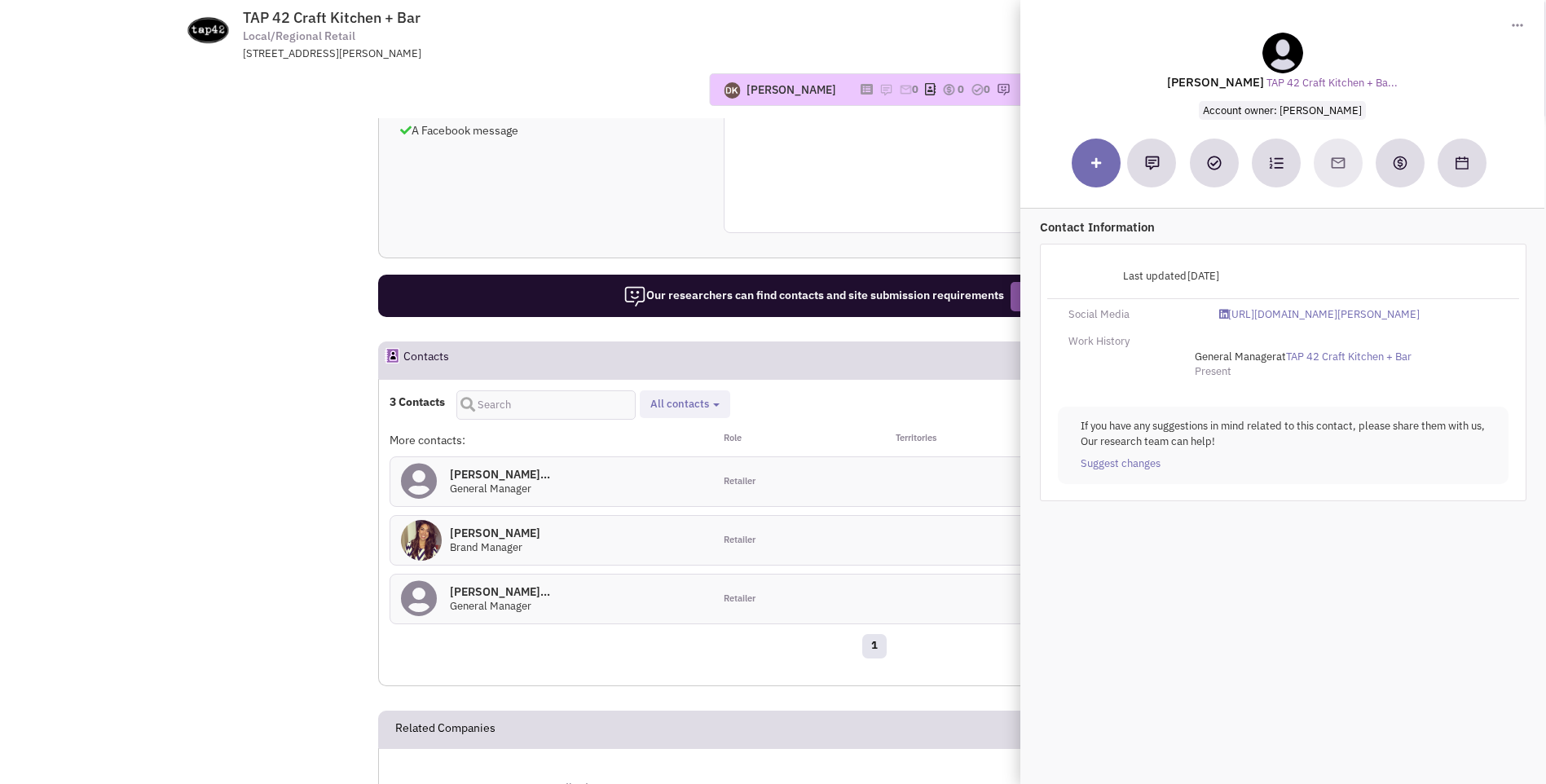
click at [579, 516] on div "Ms. Meghan Gyory 0 Brand Manager" at bounding box center [552, 539] width 322 height 49
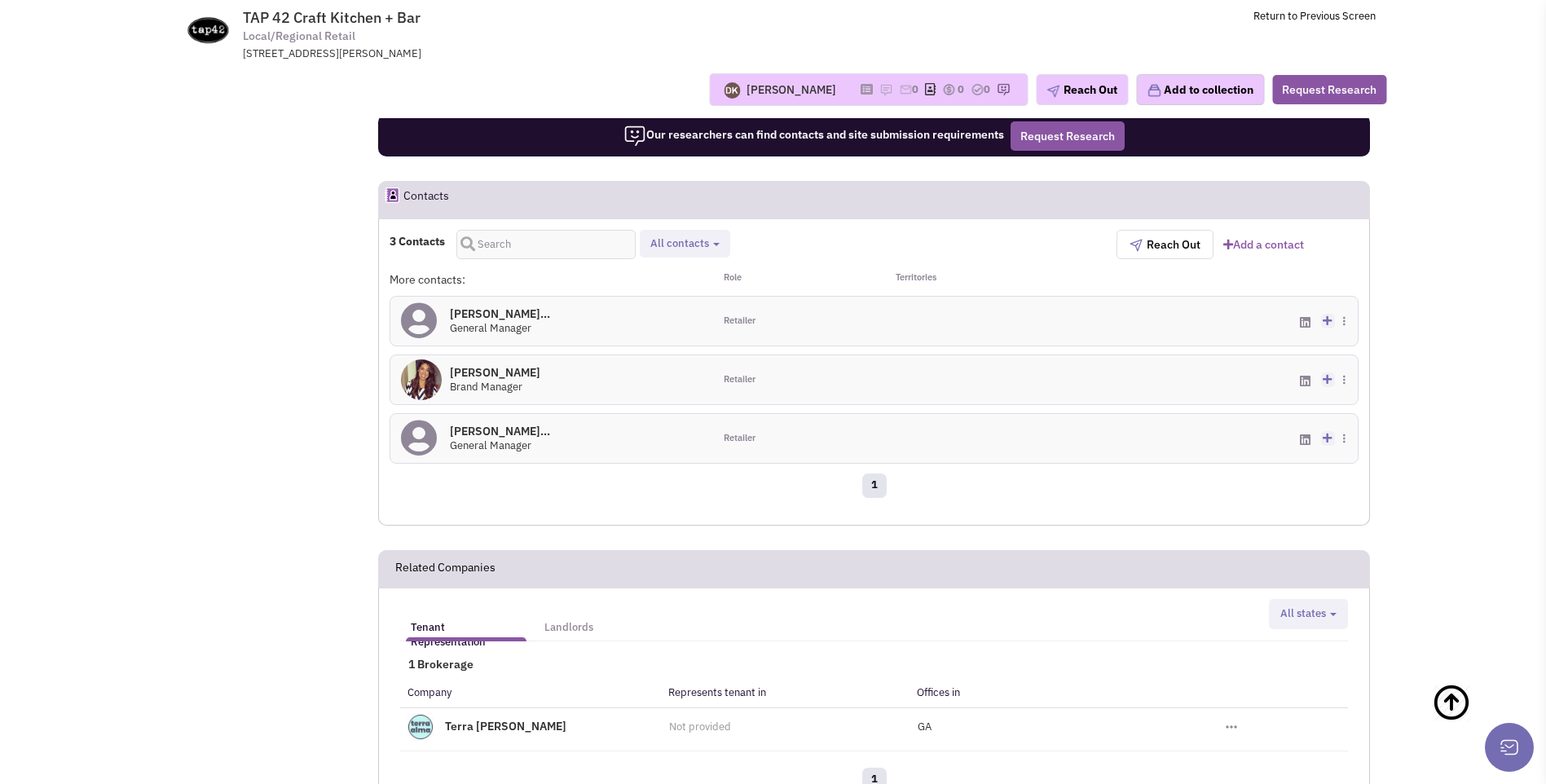
scroll to position [862, 0]
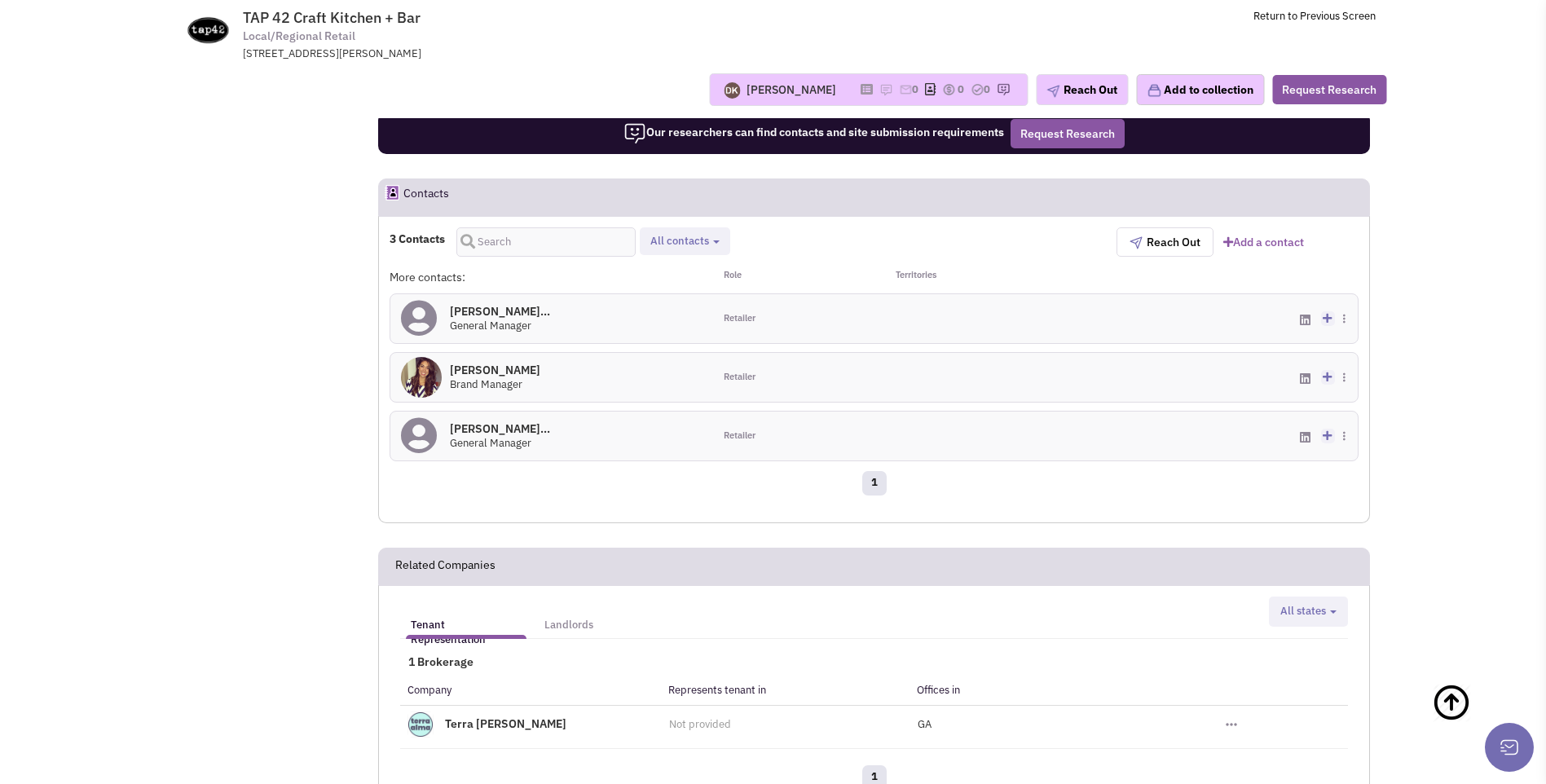
click at [420, 423] on icon at bounding box center [419, 435] width 35 height 36
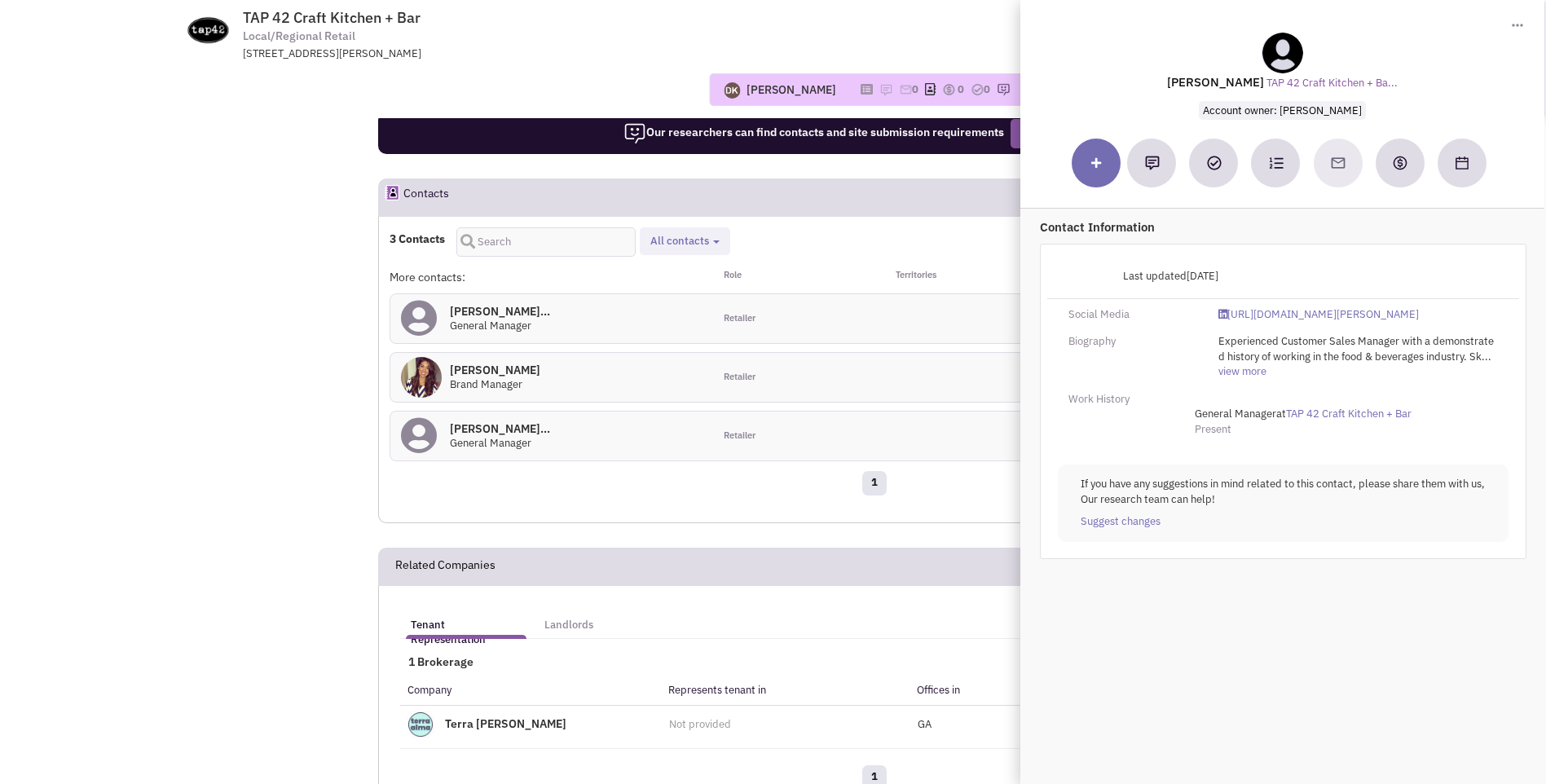
click at [432, 368] on img at bounding box center [422, 377] width 41 height 41
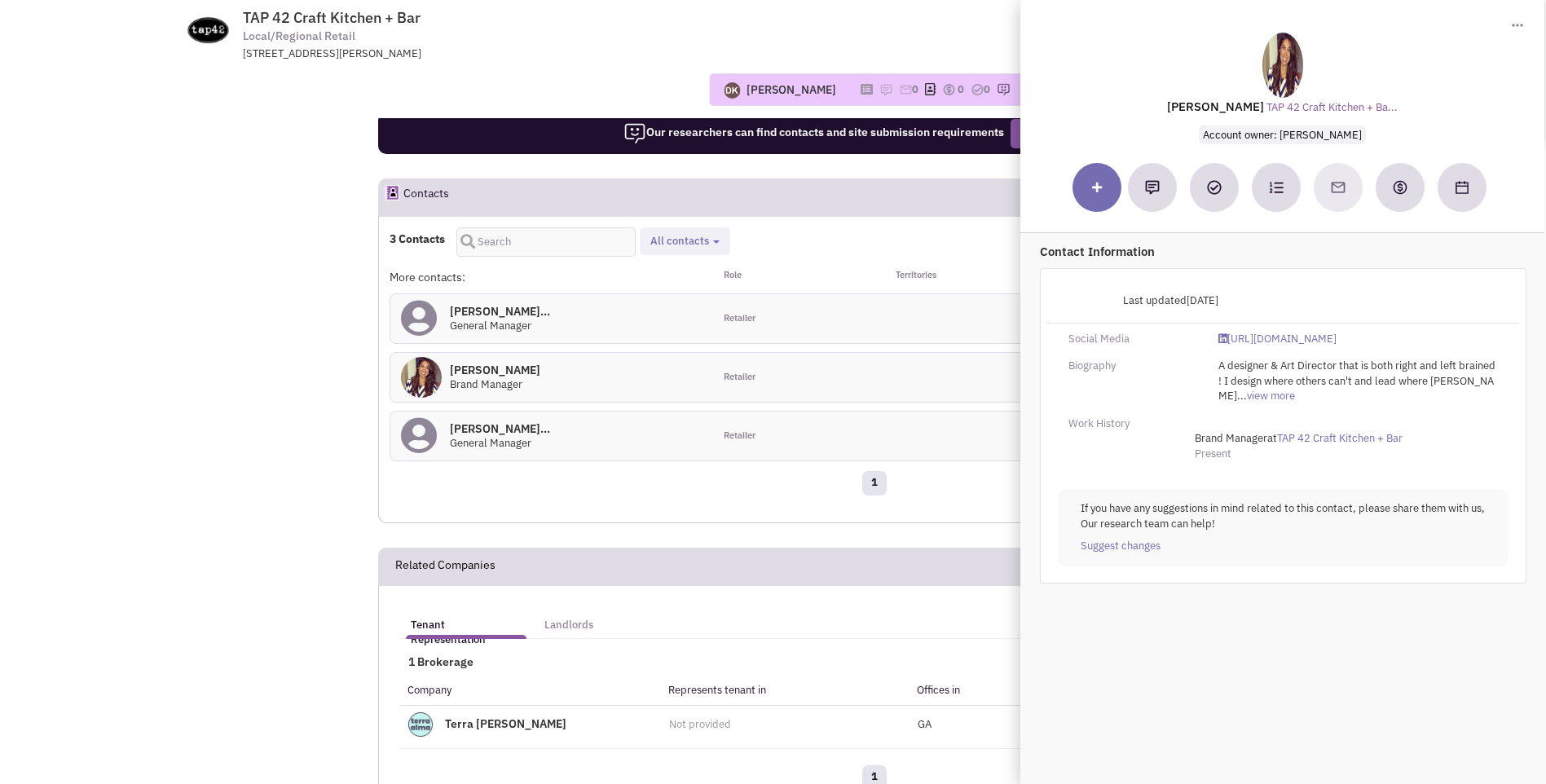
click at [422, 426] on icon at bounding box center [419, 435] width 35 height 36
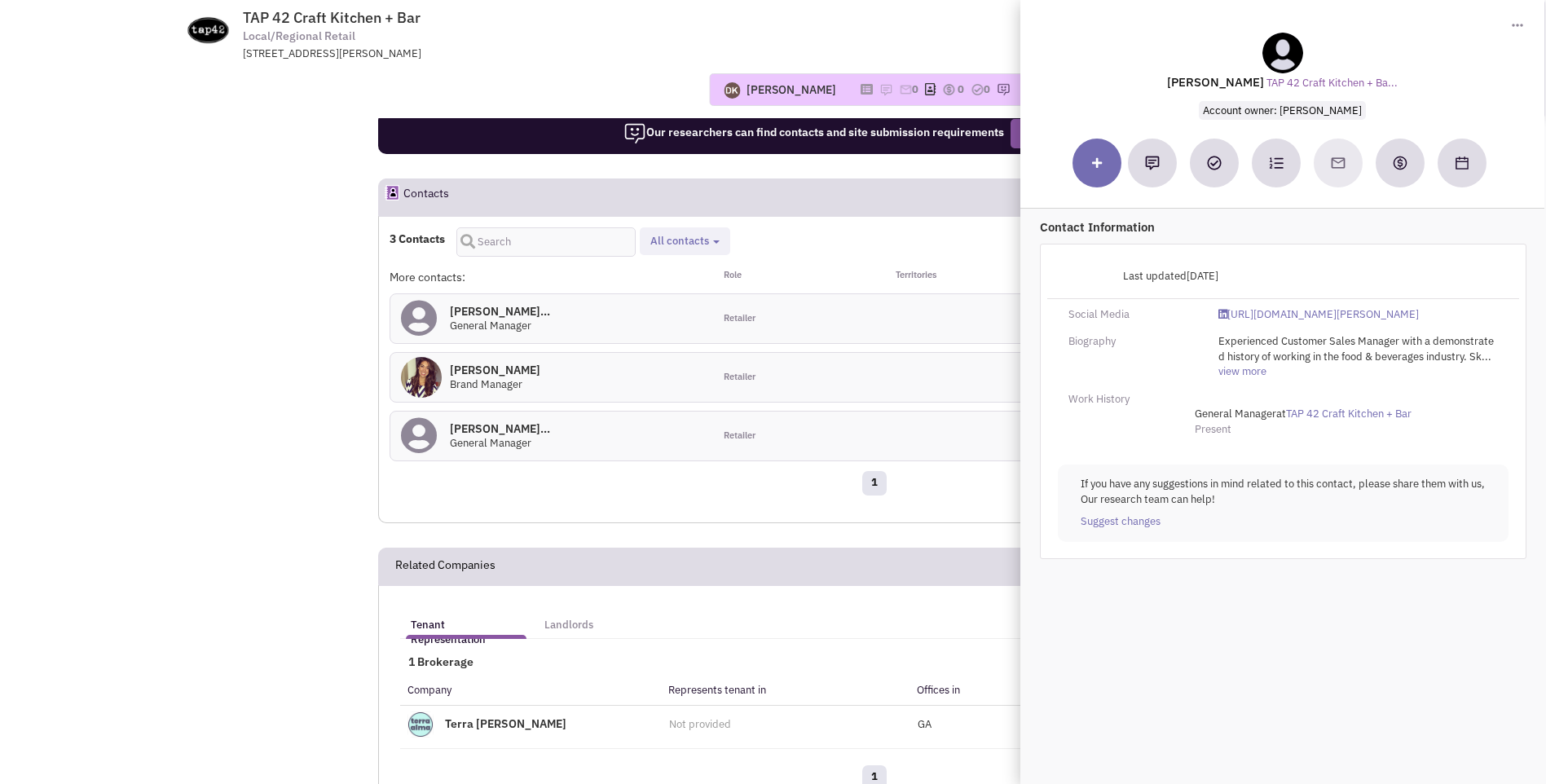
click at [416, 369] on img at bounding box center [422, 377] width 41 height 41
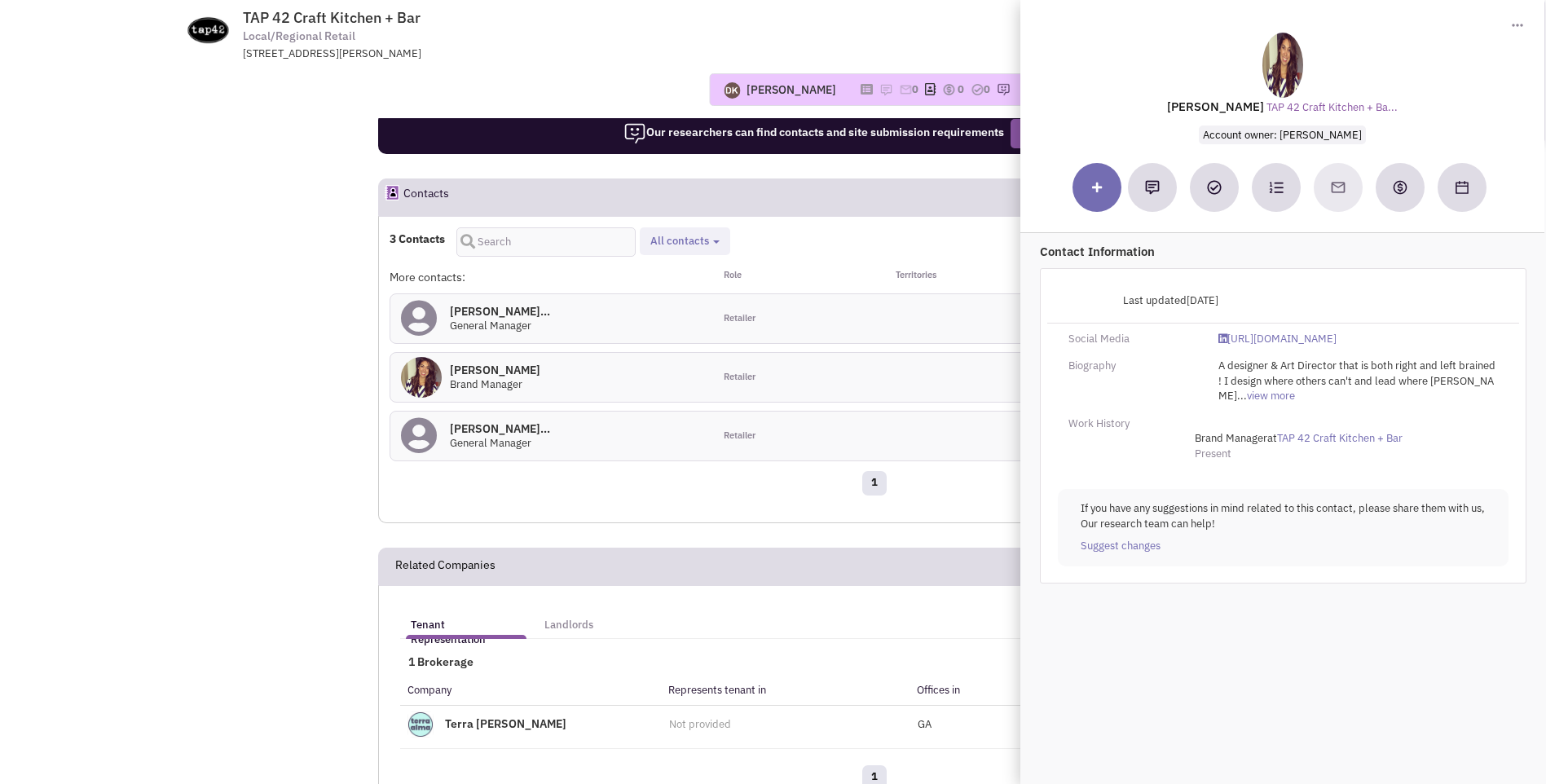
click at [422, 423] on icon at bounding box center [419, 435] width 35 height 36
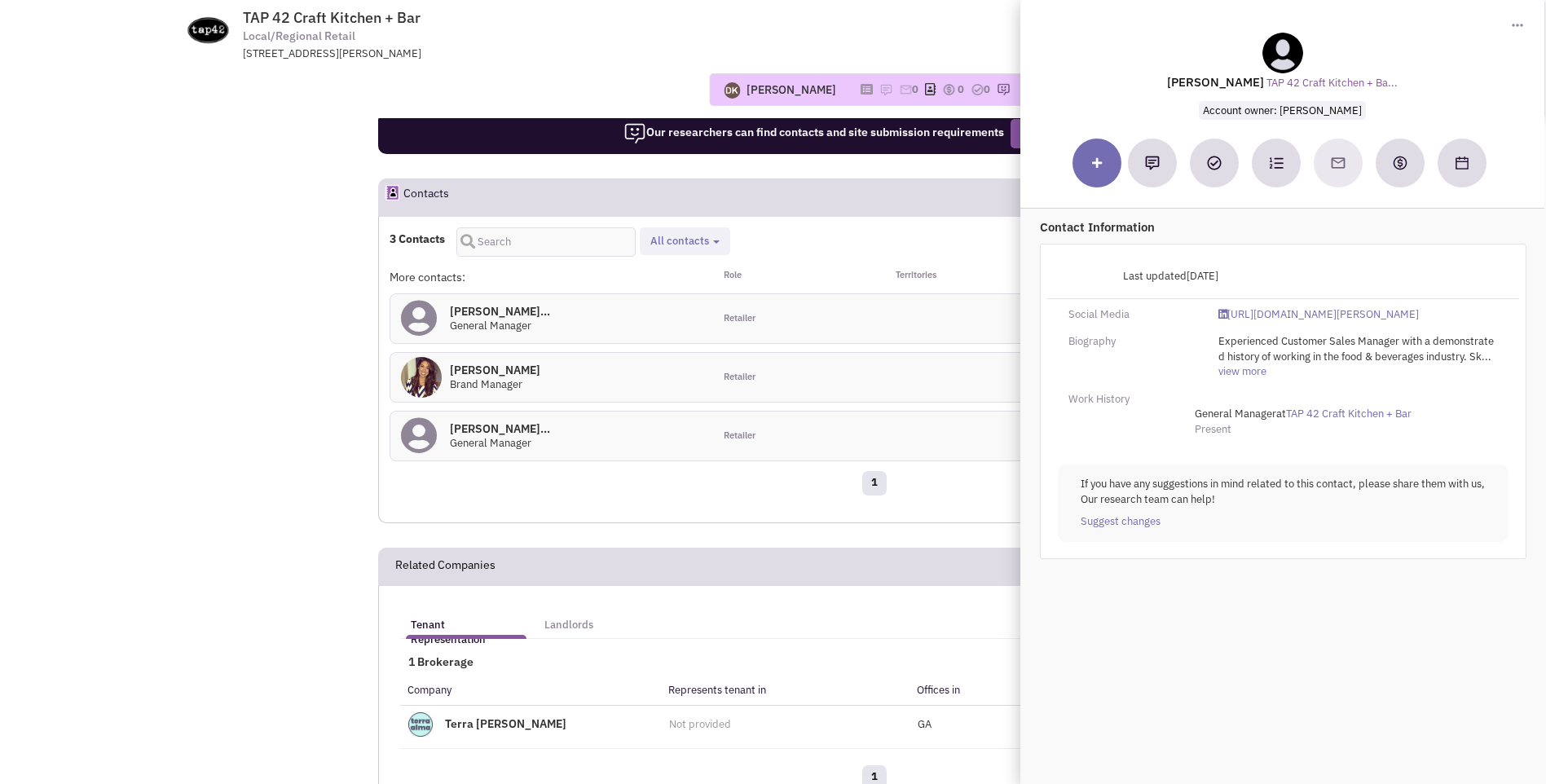
click at [673, 71] on div "Donnie Keller No note found! 0 0 0 Reach Out Add to collection" at bounding box center [773, 89] width 1247 height 57
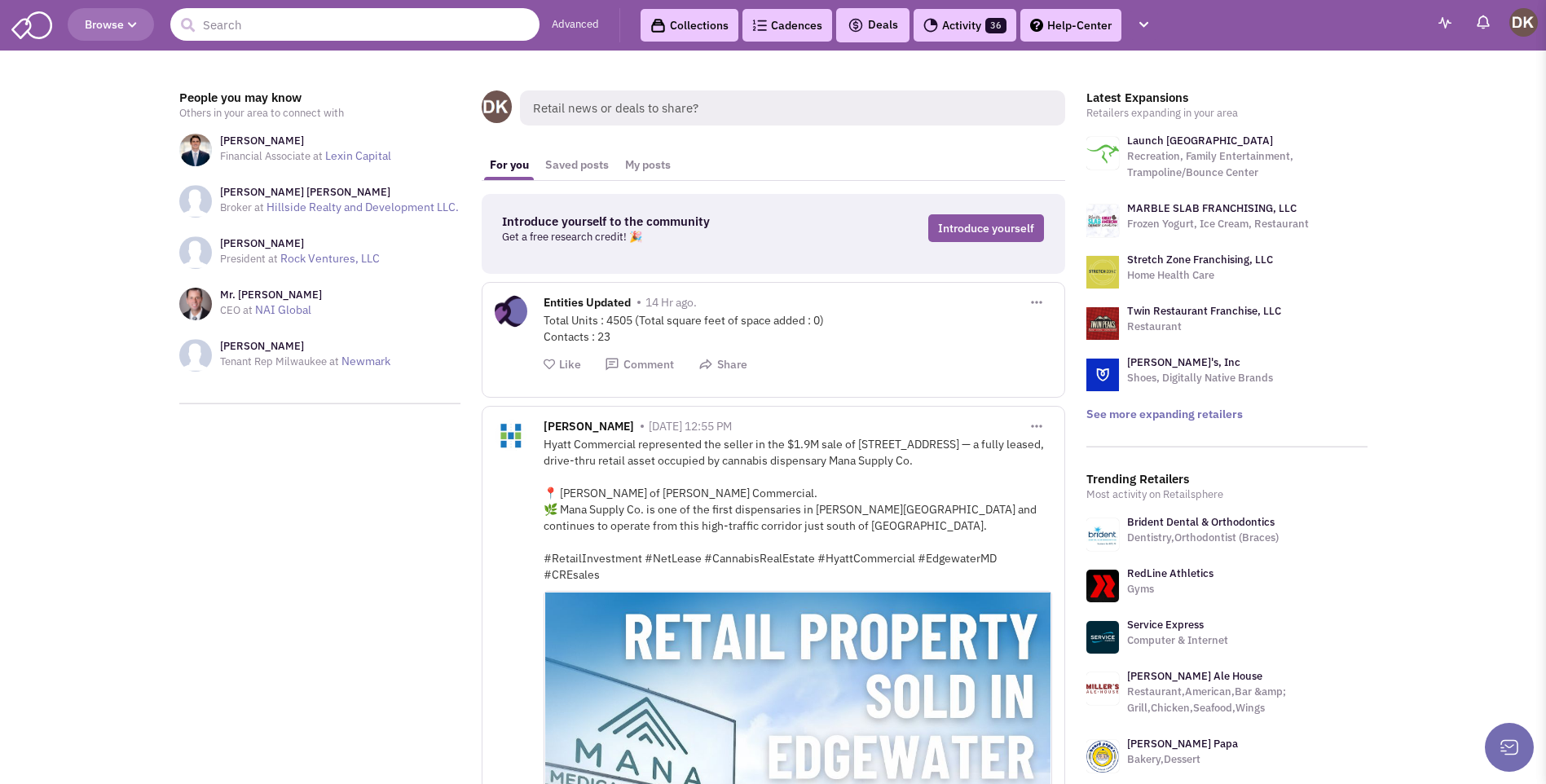
click at [299, 27] on input "text" at bounding box center [354, 24] width 369 height 33
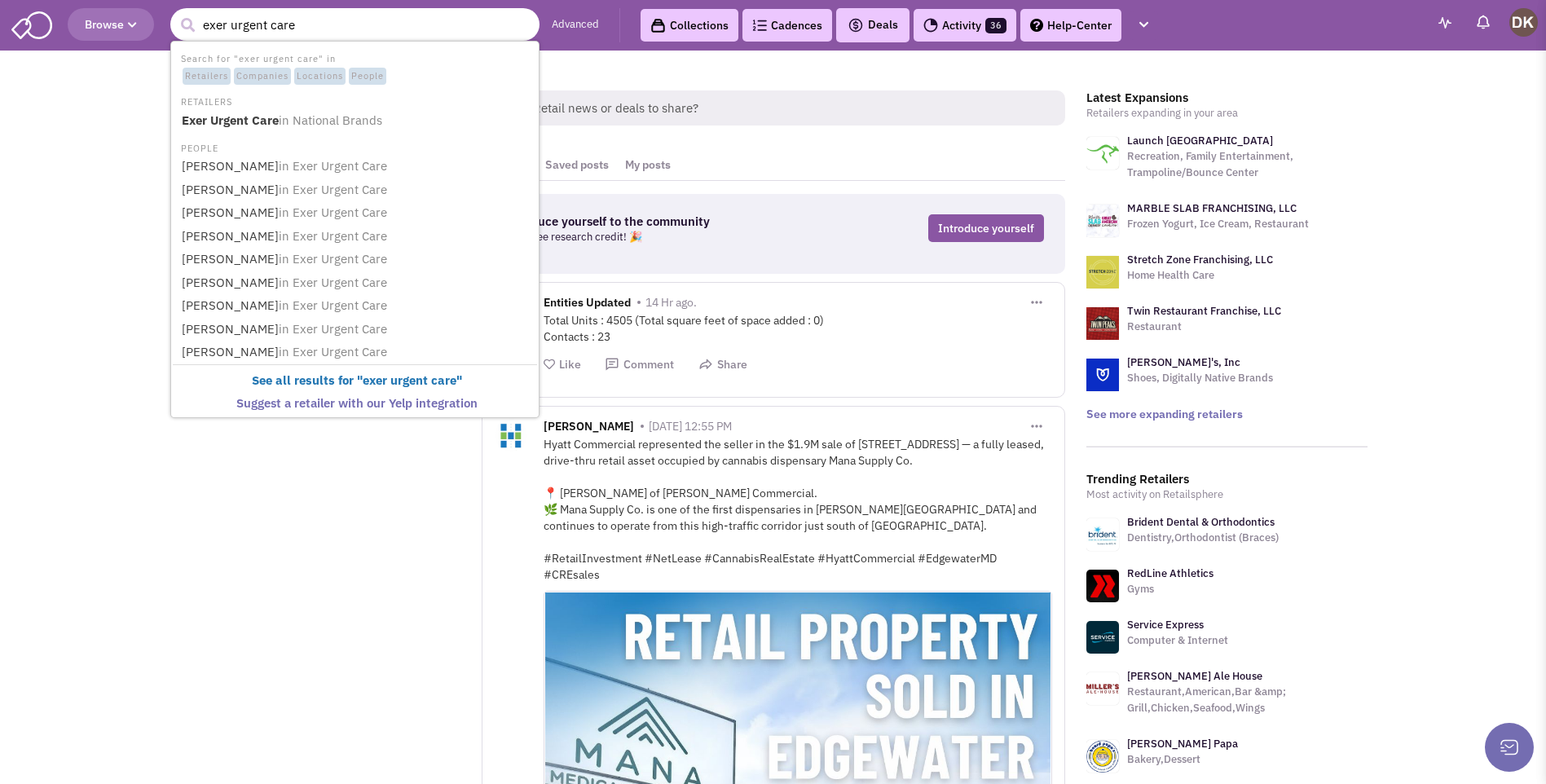
type input "exer urgent care"
click at [175, 13] on button "submit" at bounding box center [188, 26] width 25 height 25
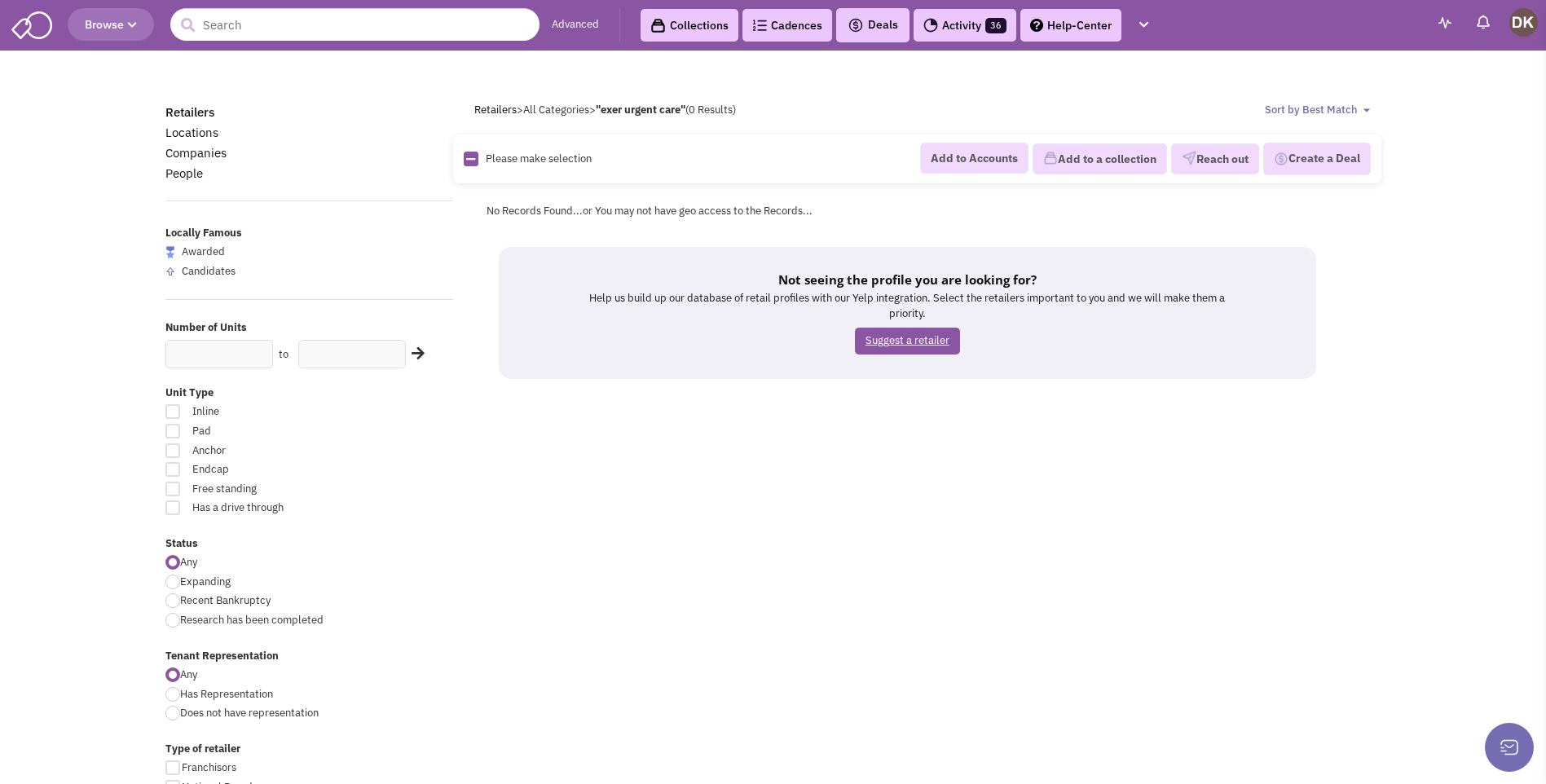
click at [912, 343] on link "Suggest a retailer" at bounding box center [907, 341] width 105 height 27
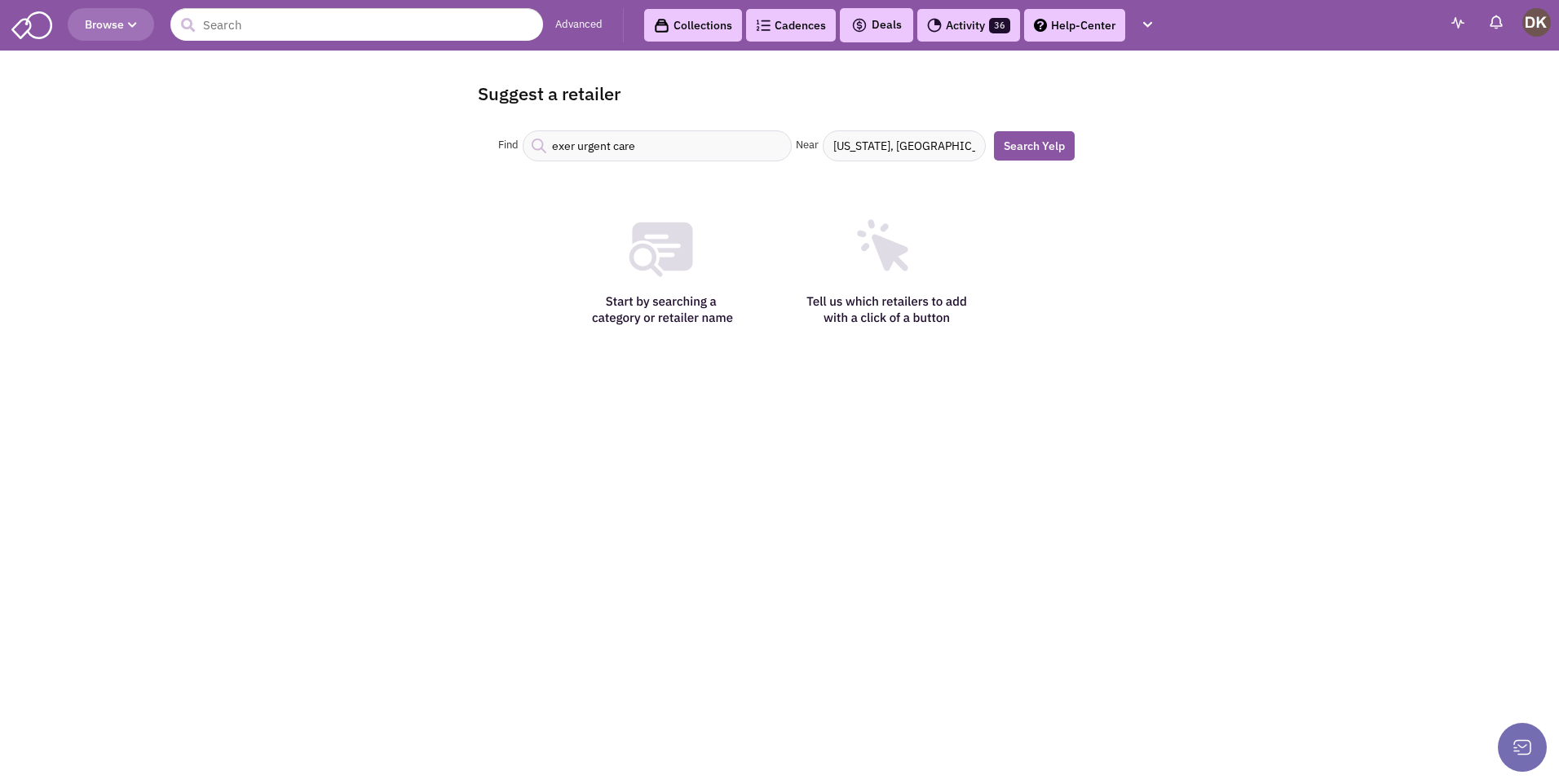
click at [945, 151] on input "[US_STATE], [GEOGRAPHIC_DATA]" at bounding box center [904, 145] width 163 height 31
click at [845, 152] on input "Wwest [US_STATE]" at bounding box center [904, 145] width 163 height 31
click at [1033, 153] on link "Search Yelp" at bounding box center [1033, 145] width 81 height 29
click at [853, 152] on input "Weest [US_STATE]" at bounding box center [904, 145] width 163 height 31
type input "[US_STATE]"
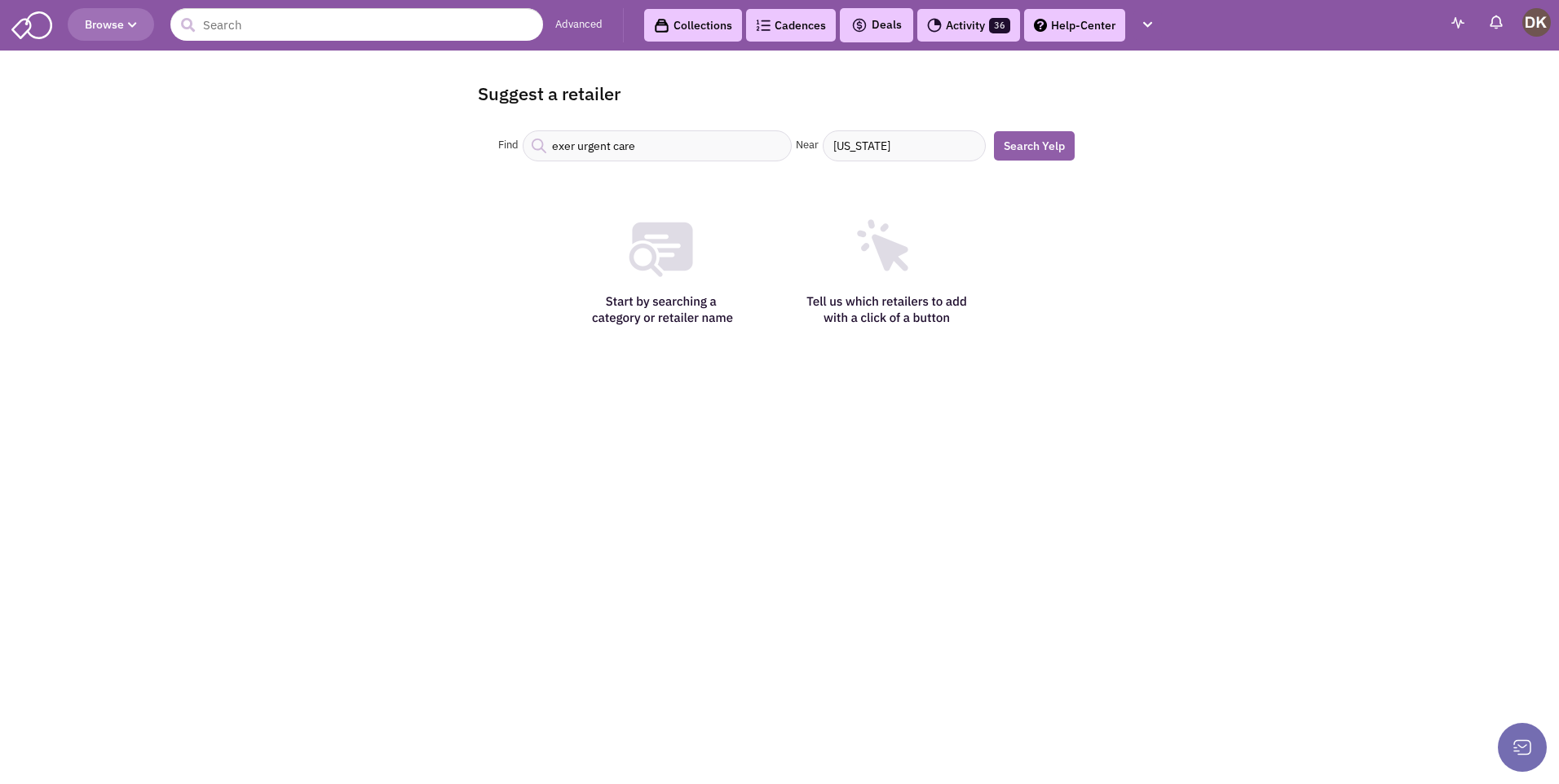
click at [1026, 150] on link "Search Yelp" at bounding box center [1033, 145] width 81 height 29
